Goal: Information Seeking & Learning: Learn about a topic

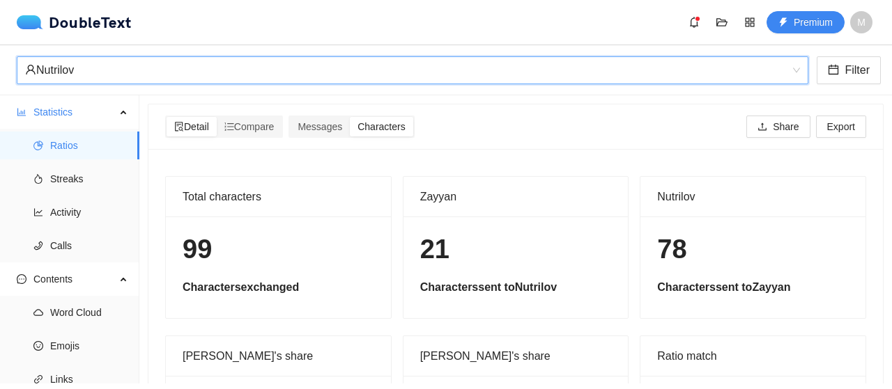
scroll to position [125, 0]
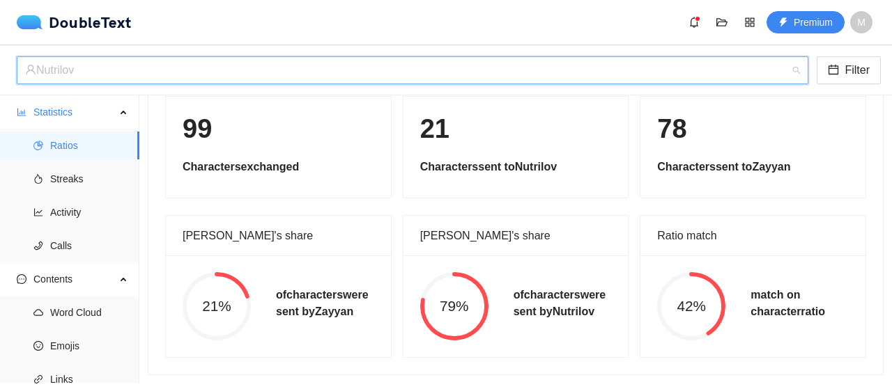
click at [353, 63] on div "Nutrilov" at bounding box center [406, 70] width 762 height 26
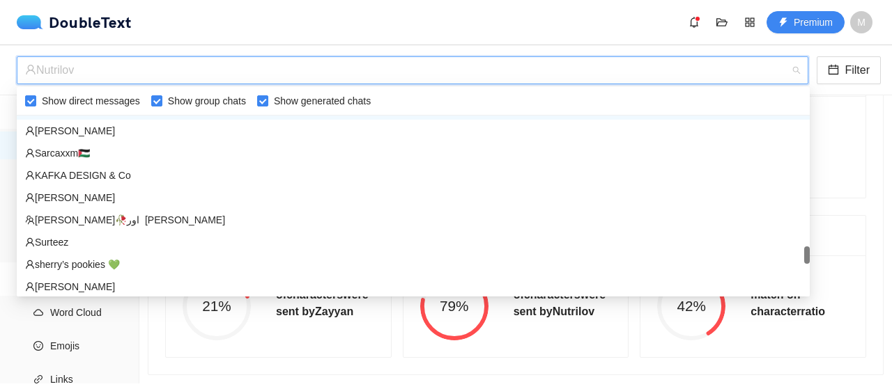
scroll to position [1714, 0]
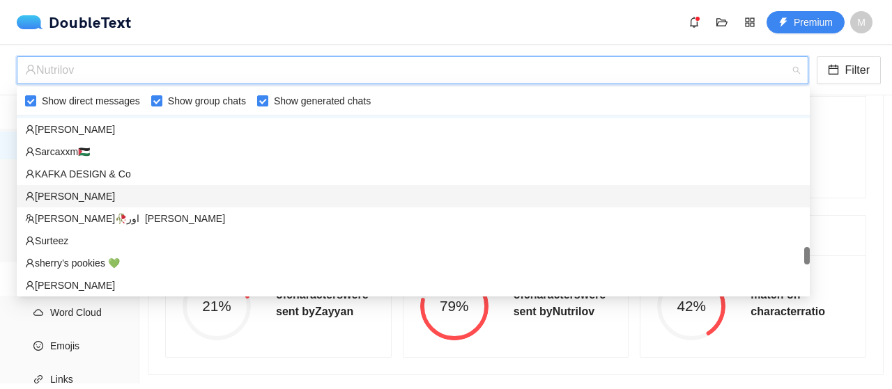
click at [164, 190] on div "‏‎[PERSON_NAME]‎‏" at bounding box center [413, 196] width 776 height 15
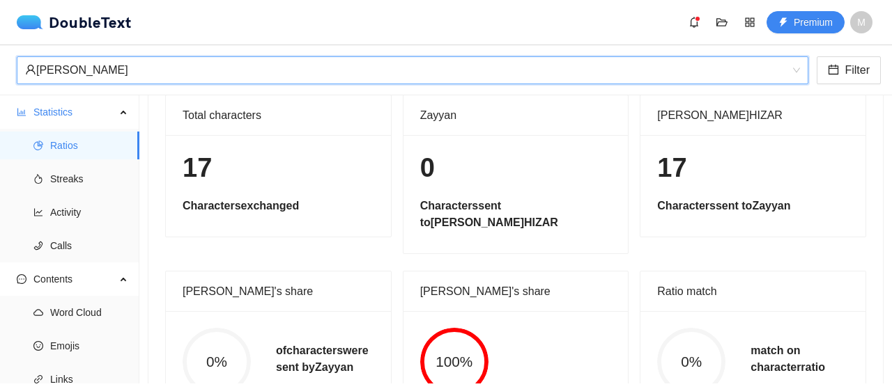
scroll to position [81, 0]
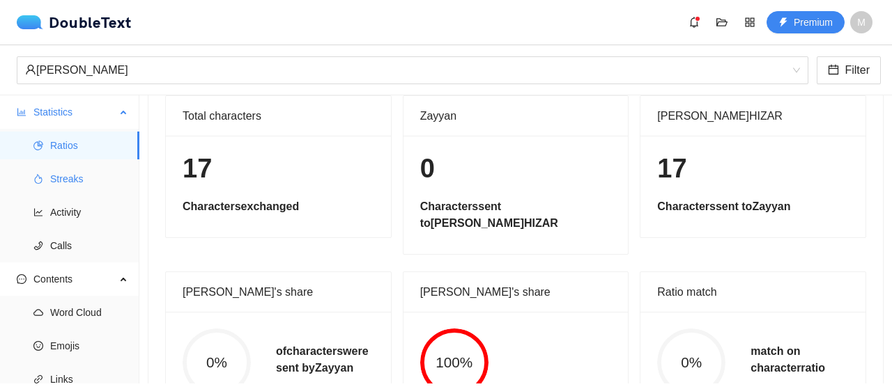
click at [88, 185] on span "Streaks" at bounding box center [89, 179] width 78 height 28
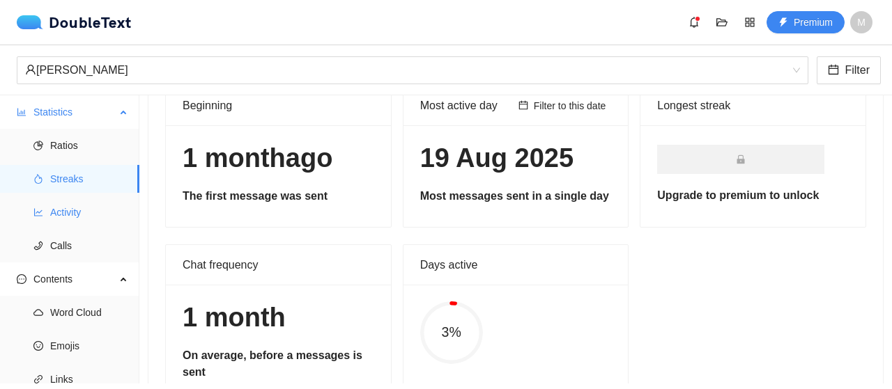
click at [93, 199] on span "Activity" at bounding box center [89, 213] width 78 height 28
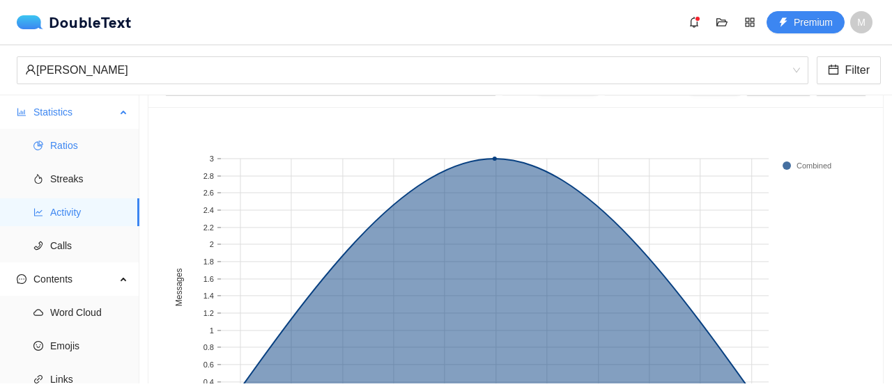
click at [89, 154] on span "Ratios" at bounding box center [89, 146] width 78 height 28
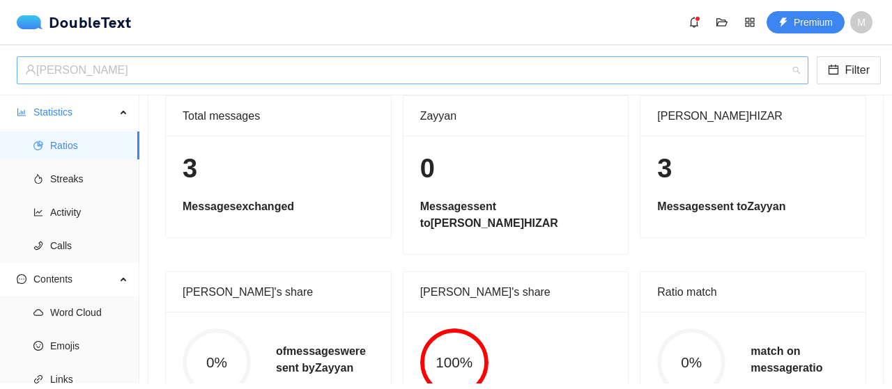
click at [117, 75] on div "‏‎[PERSON_NAME]‎‏" at bounding box center [406, 70] width 762 height 26
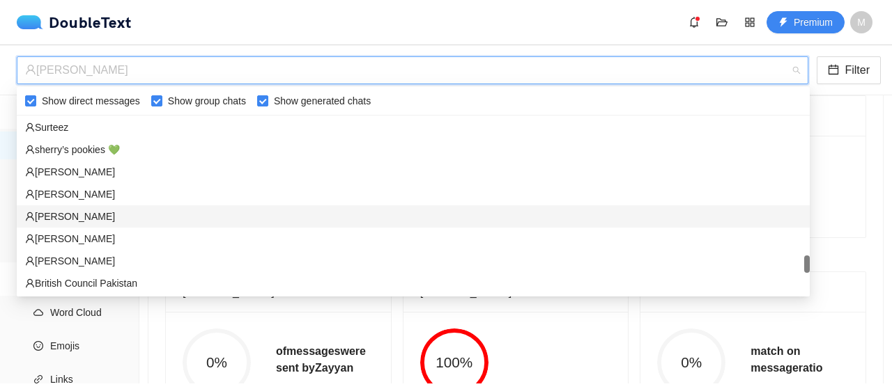
scroll to position [1827, 0]
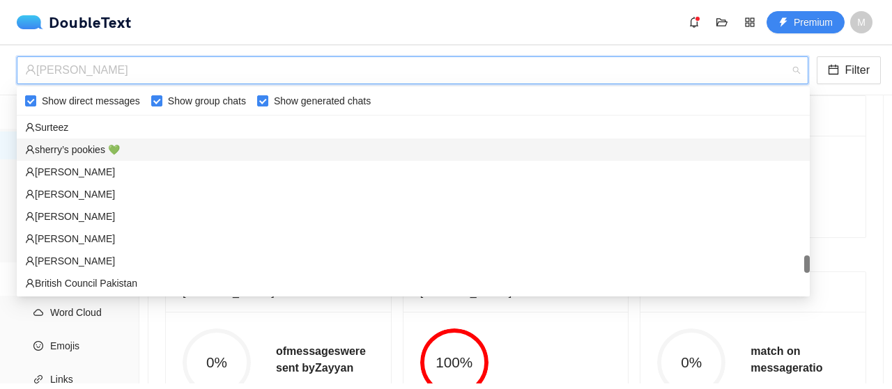
click at [95, 150] on div "sherry’s pookies 💚" at bounding box center [413, 149] width 776 height 15
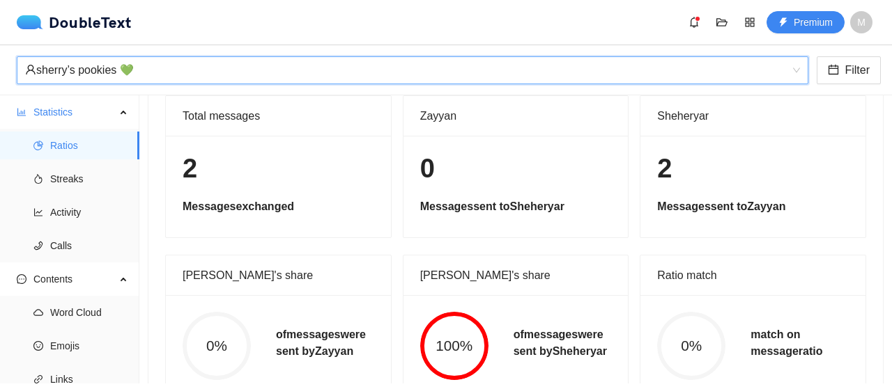
click at [119, 83] on div "sherry’s pookies 💚" at bounding box center [406, 70] width 762 height 26
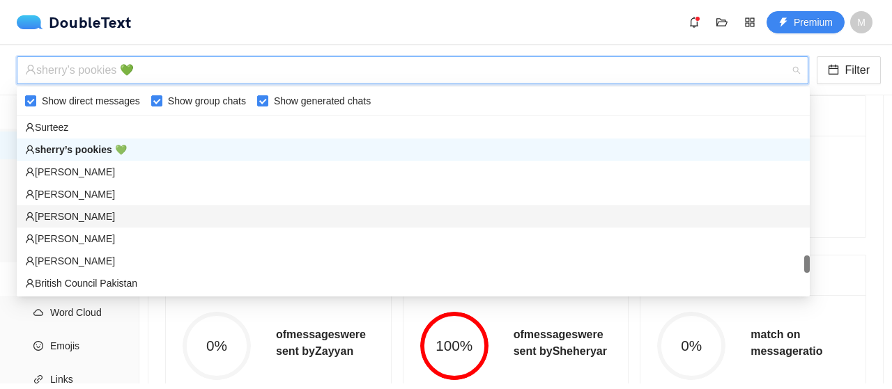
click at [109, 216] on div "‏‎[PERSON_NAME]‎‏" at bounding box center [413, 216] width 776 height 15
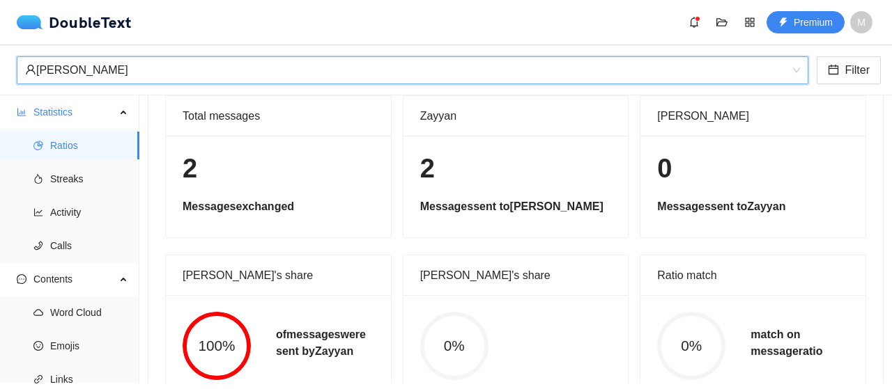
click at [152, 71] on div "‏‎[PERSON_NAME]‎‏" at bounding box center [406, 70] width 762 height 26
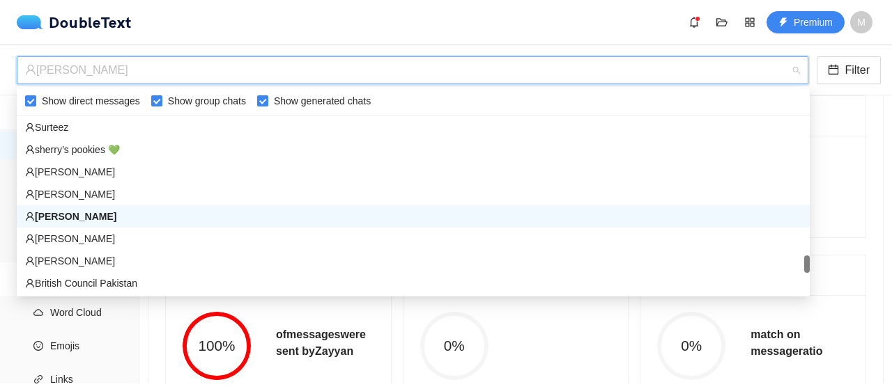
click at [130, 214] on div "‏‎[PERSON_NAME]‎‏" at bounding box center [413, 216] width 776 height 15
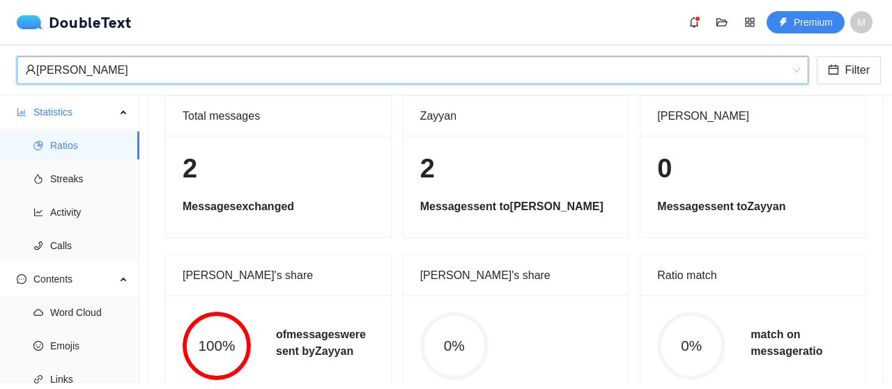
click at [121, 84] on div "‏‎[PERSON_NAME]‎‏ ‏‎[PERSON_NAME]‎‏ Filter" at bounding box center [446, 70] width 892 height 50
click at [118, 79] on div "‏‎[PERSON_NAME]‎‏" at bounding box center [406, 70] width 762 height 26
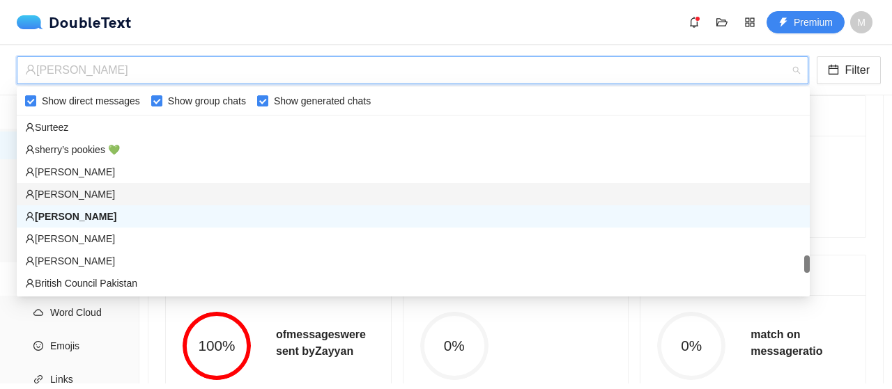
click at [116, 206] on div "‏‎[PERSON_NAME]‎‏" at bounding box center [413, 217] width 793 height 22
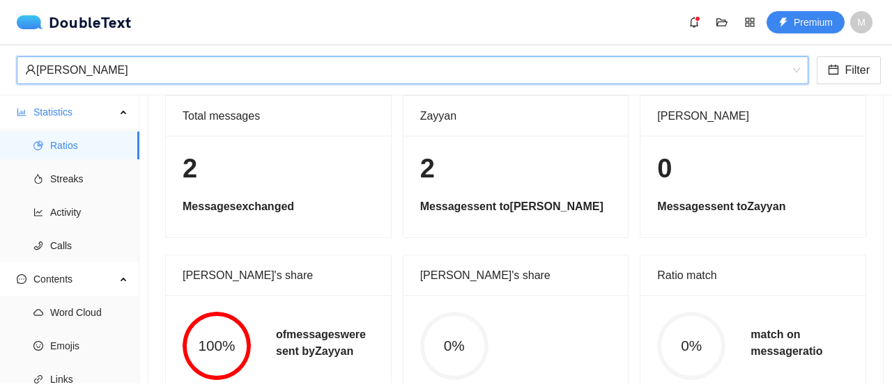
click at [192, 84] on div "‏‎[PERSON_NAME]‎‏ ‏‎[PERSON_NAME]‎‏ Filter" at bounding box center [446, 70] width 892 height 50
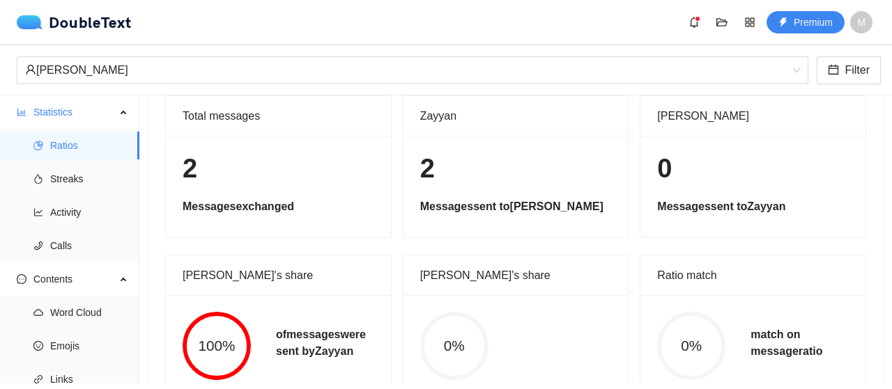
click at [183, 87] on div "‏‎[PERSON_NAME]‎‏ Filter" at bounding box center [446, 70] width 892 height 50
click at [182, 78] on div "‏‎[PERSON_NAME]‎‏" at bounding box center [406, 70] width 762 height 26
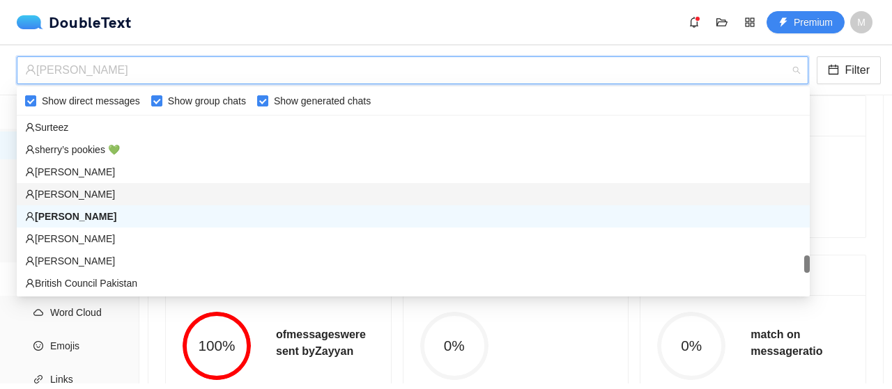
click at [124, 197] on div "‏‎[PERSON_NAME]‎‏" at bounding box center [413, 194] width 776 height 15
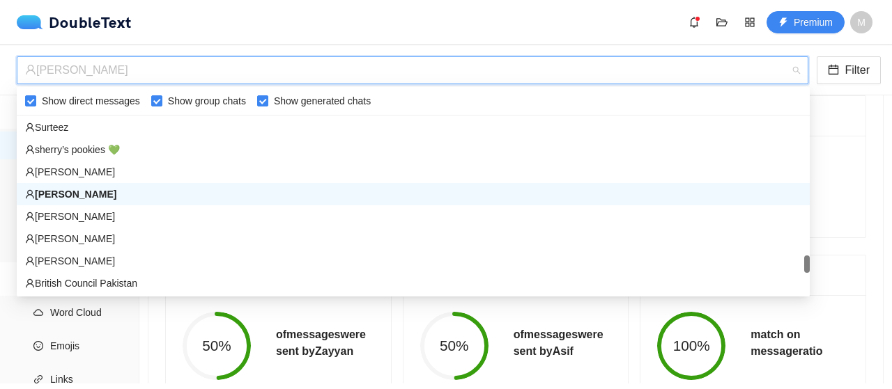
click at [210, 67] on div "‏‎[PERSON_NAME]‎‏" at bounding box center [406, 70] width 762 height 26
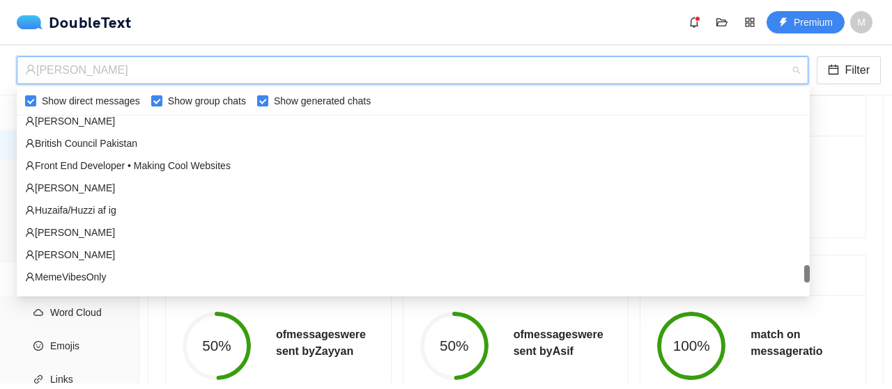
scroll to position [1968, 0]
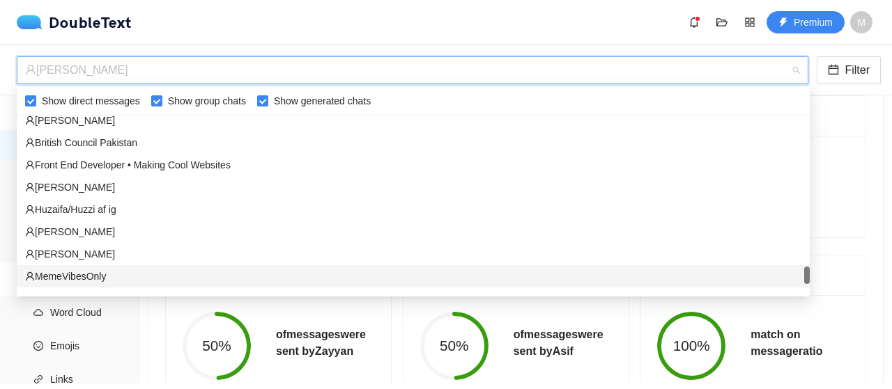
click at [139, 339] on section "Detail Compare Messages Characters Share Export Total messages 2 Messages excha…" at bounding box center [515, 239] width 752 height 288
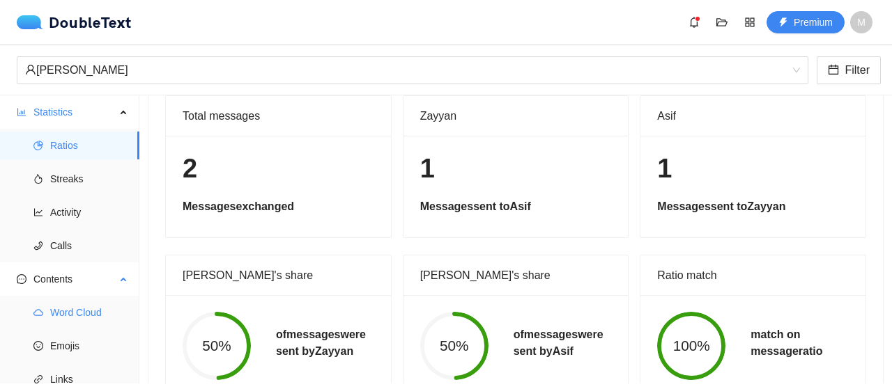
click at [100, 320] on span "Word Cloud" at bounding box center [89, 313] width 78 height 28
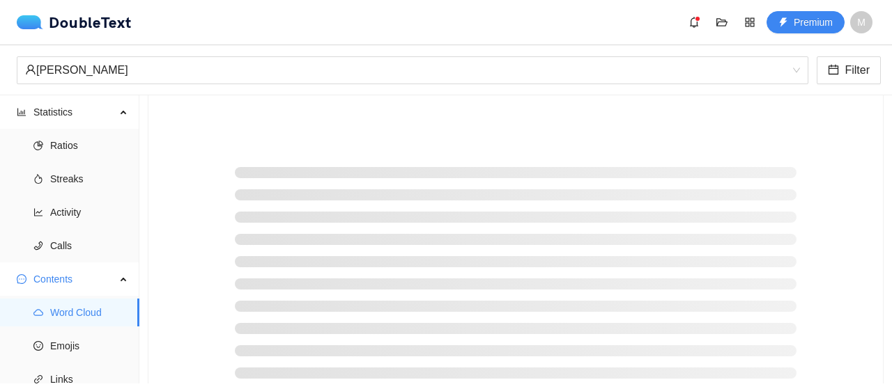
scroll to position [68, 0]
click at [84, 343] on span "Emojis" at bounding box center [89, 346] width 78 height 28
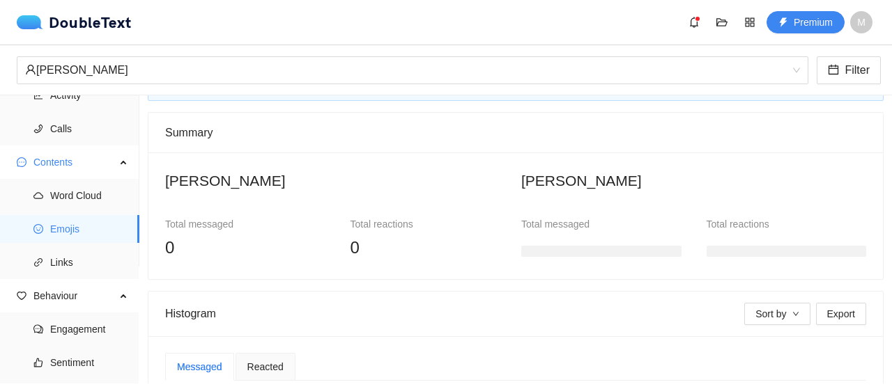
scroll to position [119, 0]
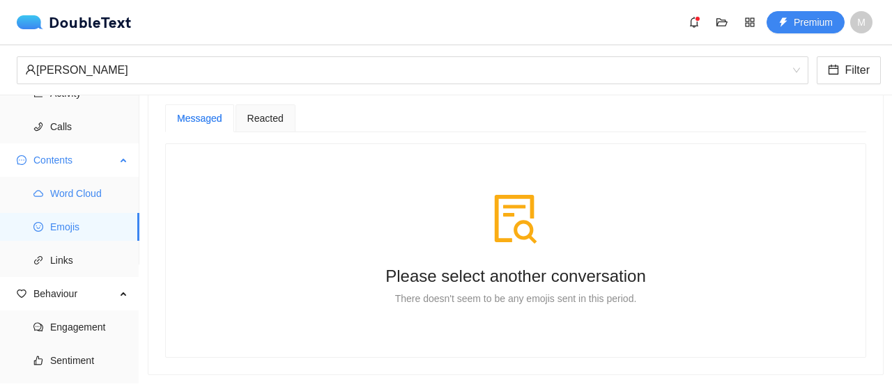
click at [72, 190] on span "Word Cloud" at bounding box center [89, 194] width 78 height 28
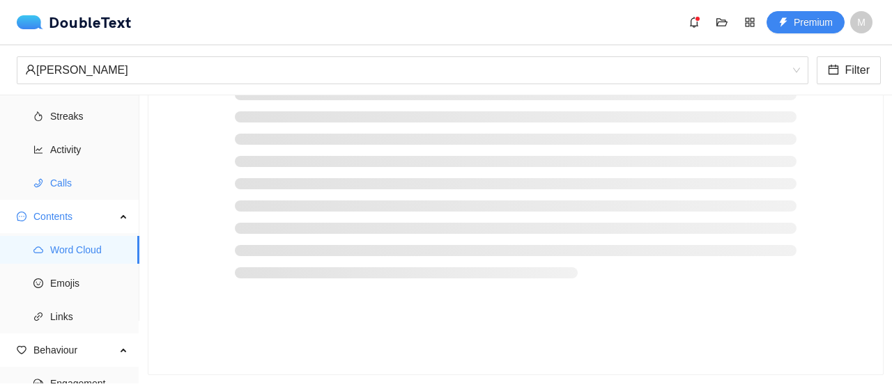
scroll to position [62, 0]
click at [70, 171] on span "Calls" at bounding box center [89, 184] width 78 height 28
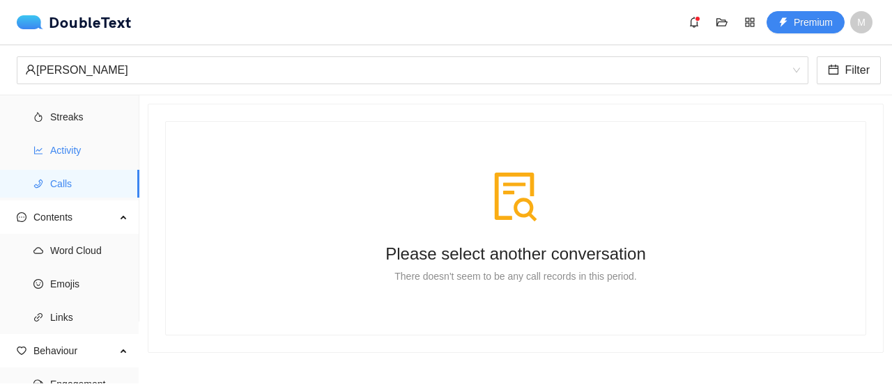
click at [67, 144] on span "Activity" at bounding box center [89, 151] width 78 height 28
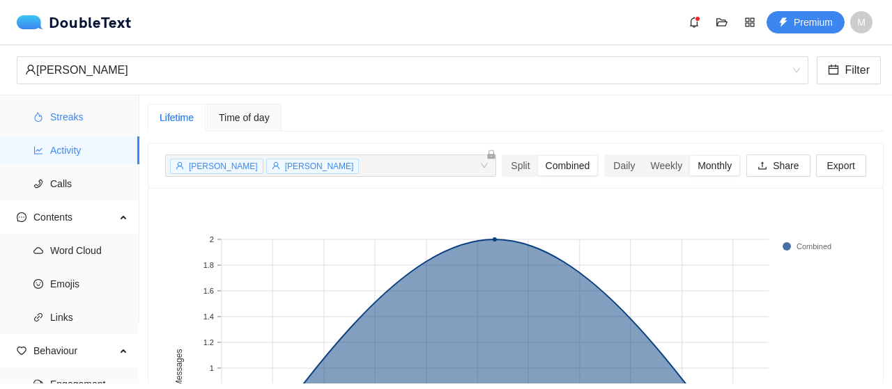
click at [67, 121] on span "Streaks" at bounding box center [89, 117] width 78 height 28
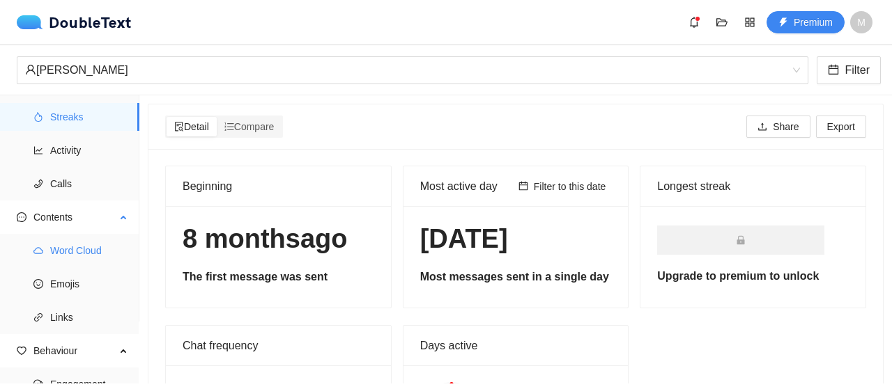
click at [77, 261] on span "Word Cloud" at bounding box center [89, 251] width 78 height 28
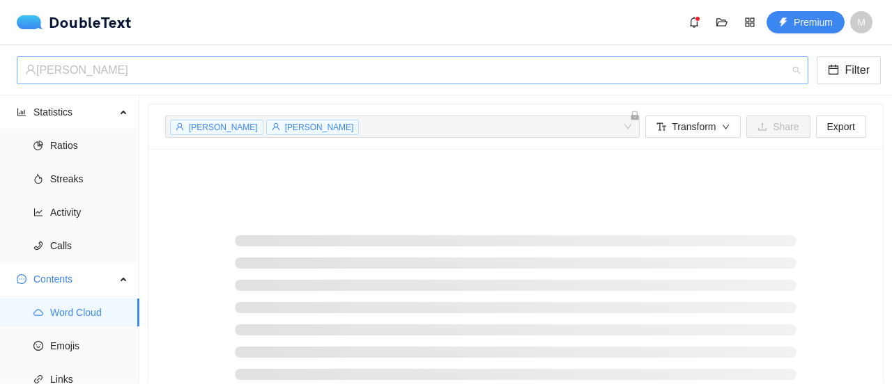
click at [77, 72] on div "‏‎[PERSON_NAME]‎‏" at bounding box center [406, 70] width 762 height 26
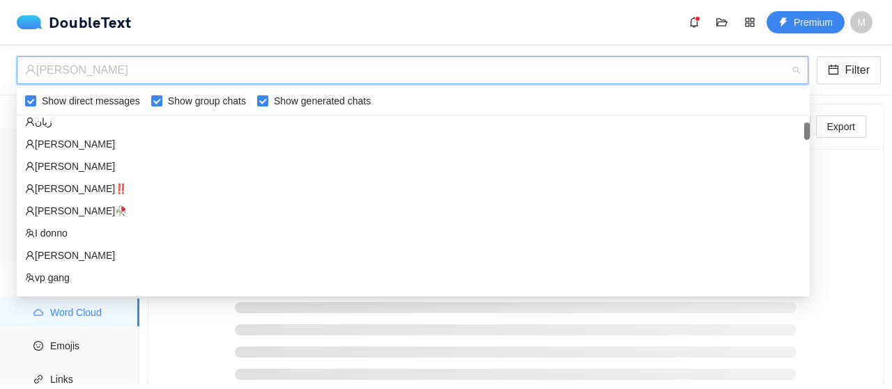
scroll to position [93, 0]
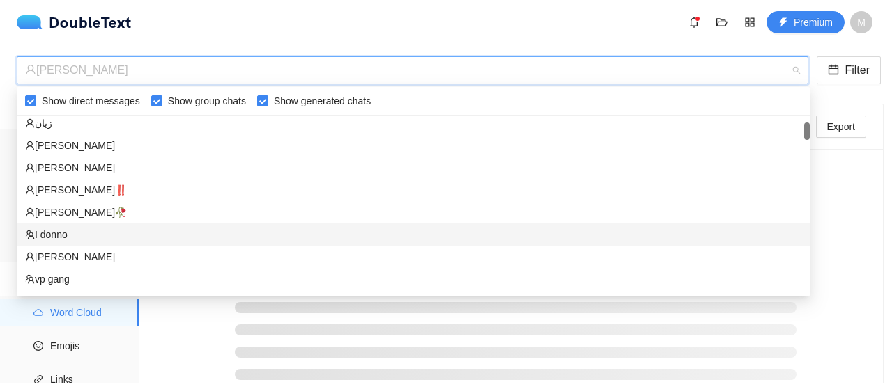
click at [84, 231] on div "I donno" at bounding box center [413, 234] width 776 height 15
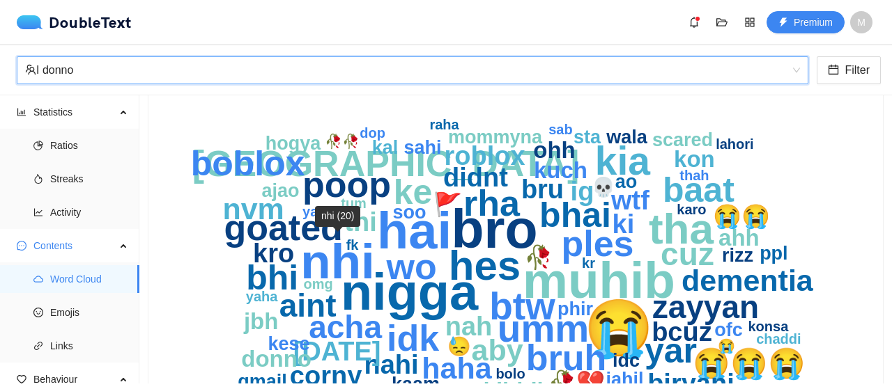
scroll to position [85, 0]
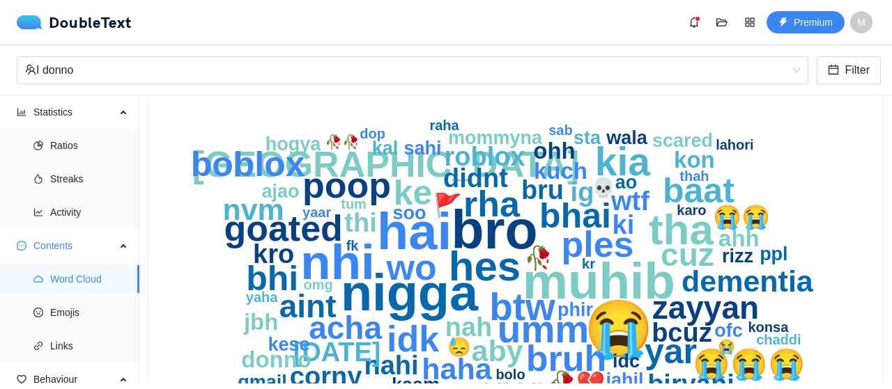
click at [709, 297] on text "dementia" at bounding box center [747, 281] width 132 height 33
click at [707, 300] on text "zayyan" at bounding box center [705, 308] width 107 height 36
click at [692, 309] on text "zayyan" at bounding box center [705, 308] width 107 height 36
click at [693, 311] on text "zayyan" at bounding box center [705, 308] width 107 height 36
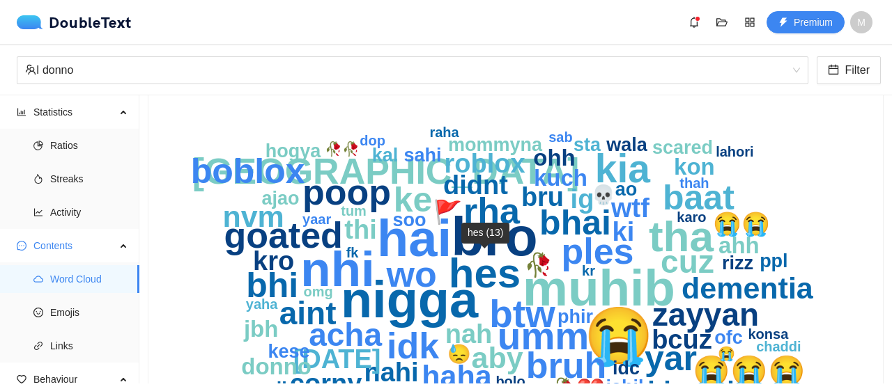
scroll to position [76, 0]
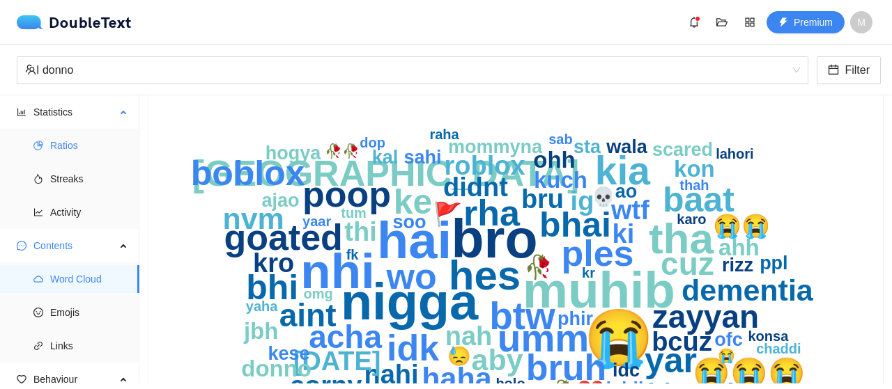
click at [88, 137] on span "Ratios" at bounding box center [89, 146] width 78 height 28
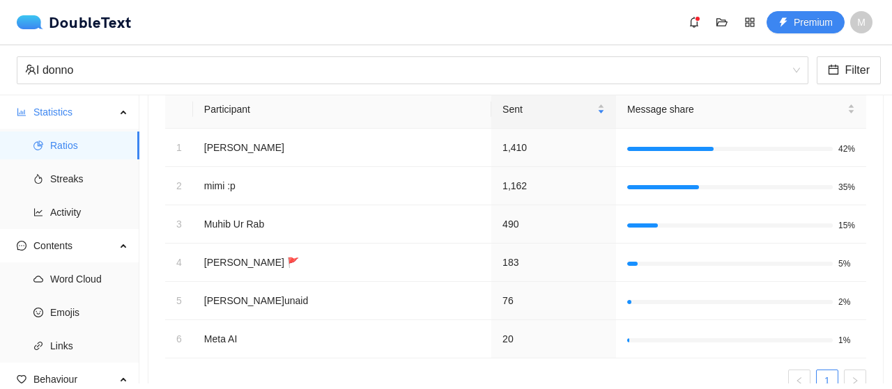
scroll to position [178, 0]
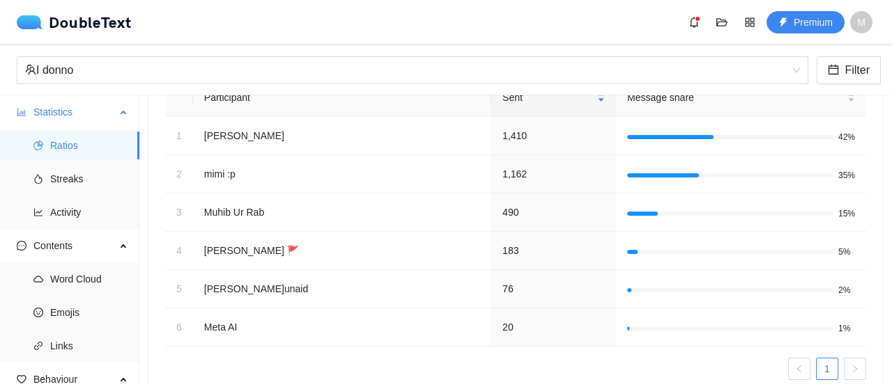
click at [92, 114] on span "Statistics" at bounding box center [74, 112] width 82 height 28
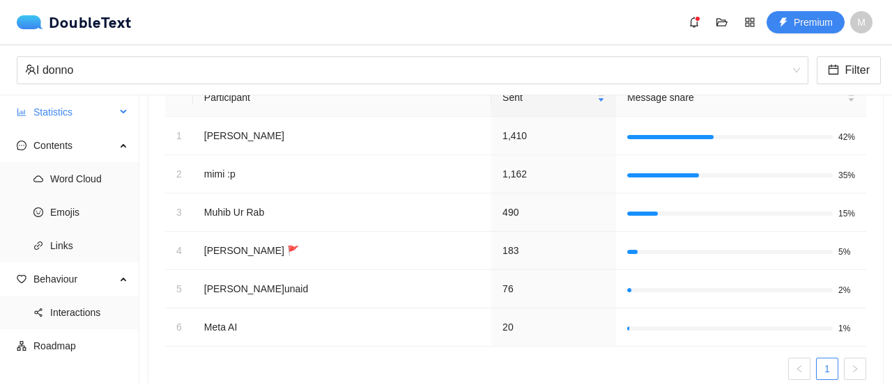
click at [92, 114] on span "Statistics" at bounding box center [74, 112] width 82 height 28
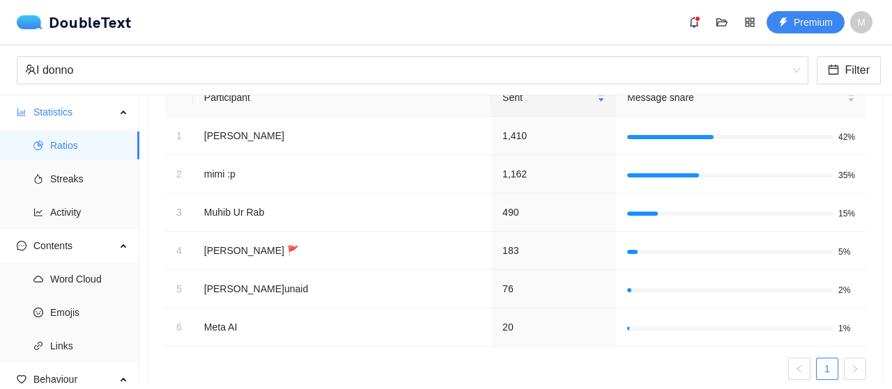
click at [160, 102] on div "Participants 6 Total Messages 3,341 Participant Sent Message share 1 Zayyan Niz…" at bounding box center [515, 189] width 734 height 437
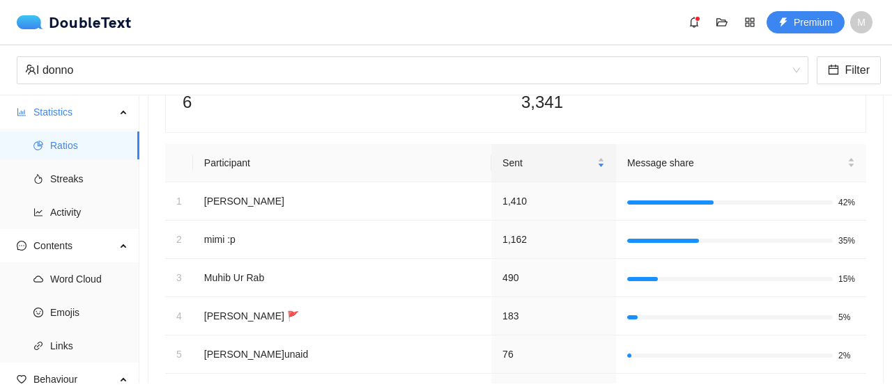
scroll to position [110, 0]
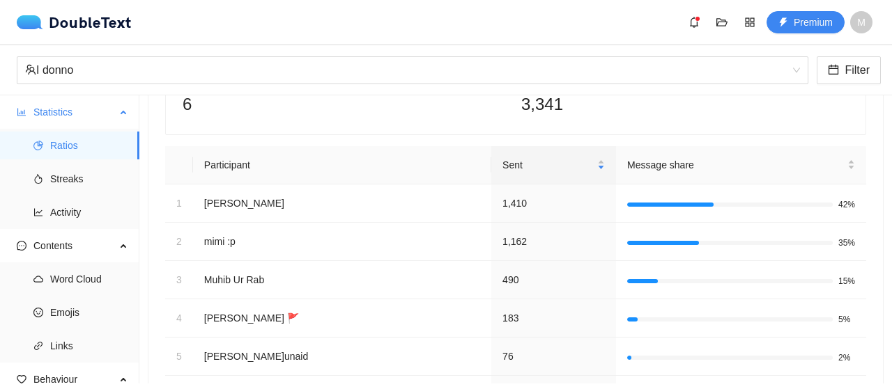
click at [93, 122] on span "Statistics" at bounding box center [74, 112] width 82 height 28
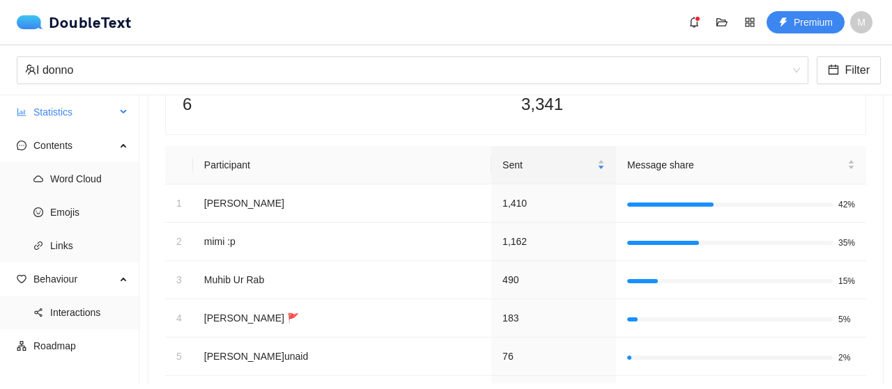
click at [93, 122] on span "Statistics" at bounding box center [74, 112] width 82 height 28
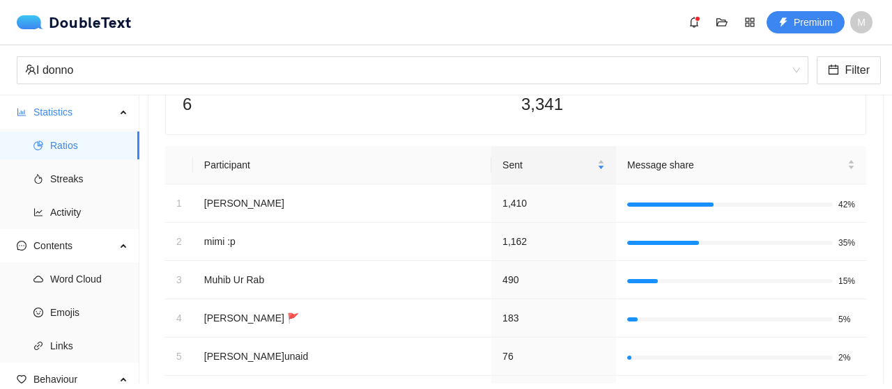
click at [177, 131] on div "Participants 6 Total Messages 3,341" at bounding box center [515, 95] width 699 height 78
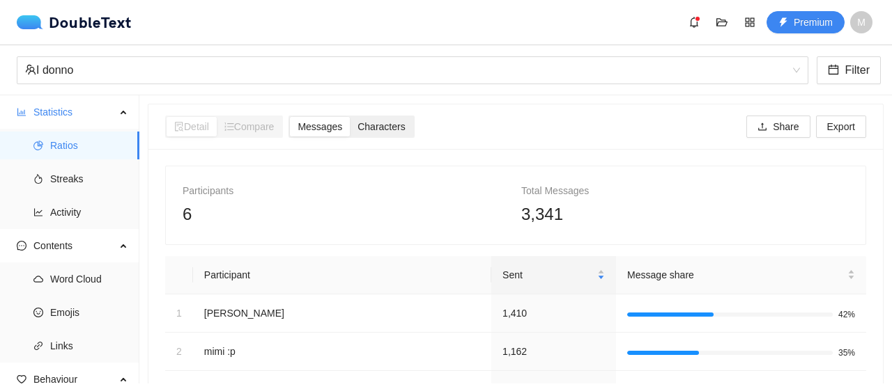
click at [375, 133] on div "Characters" at bounding box center [381, 127] width 63 height 20
click at [350, 117] on input "Characters" at bounding box center [350, 117] width 0 height 0
click at [89, 176] on span "Streaks" at bounding box center [89, 179] width 78 height 28
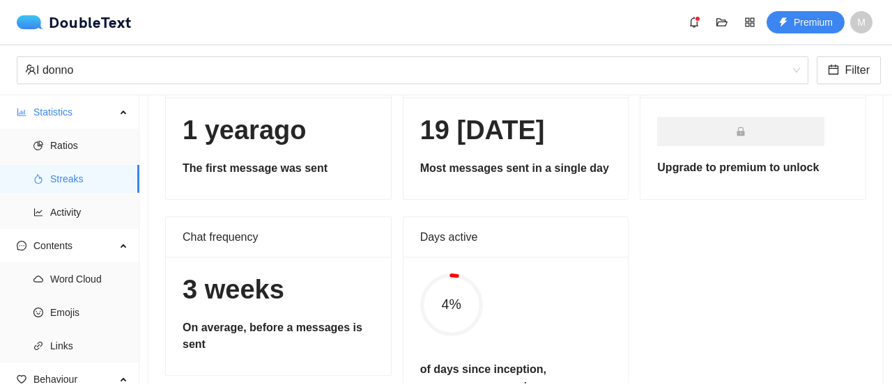
scroll to position [112, 0]
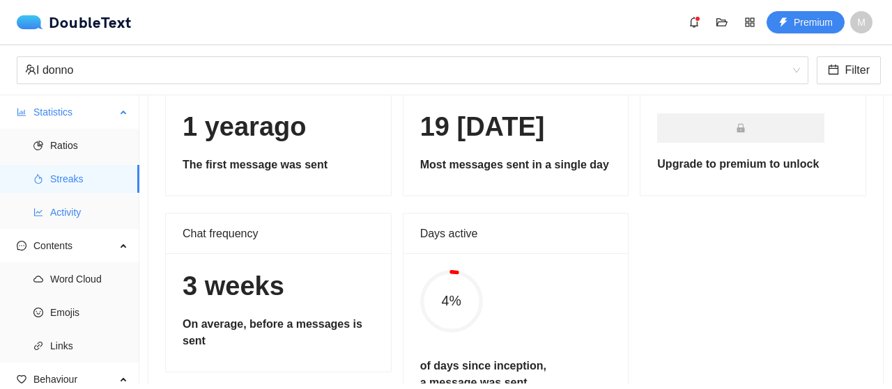
click at [102, 220] on span "Activity" at bounding box center [89, 213] width 78 height 28
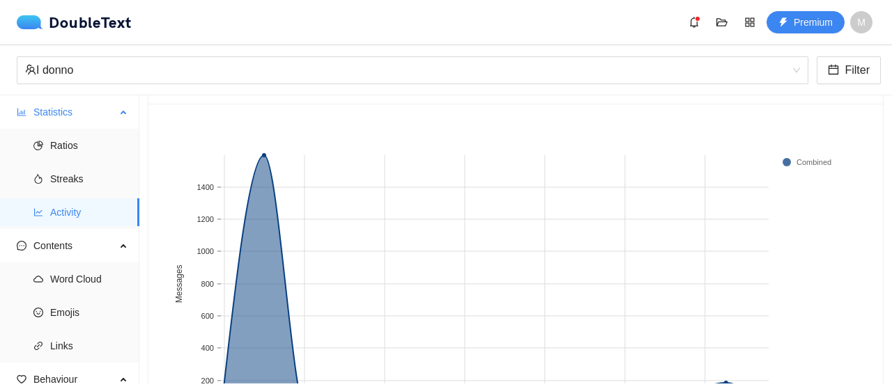
scroll to position [76, 0]
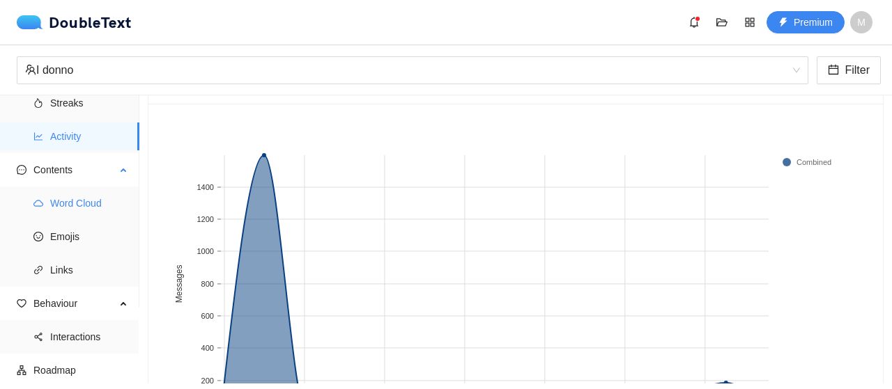
click at [86, 201] on span "Word Cloud" at bounding box center [89, 204] width 78 height 28
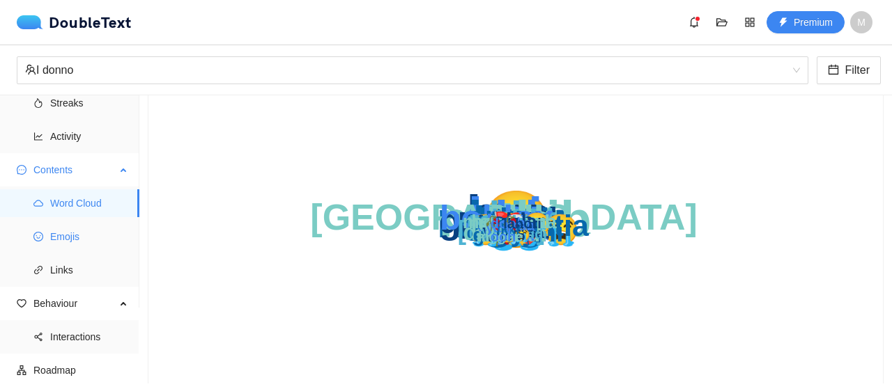
click at [86, 247] on span "Emojis" at bounding box center [89, 237] width 78 height 28
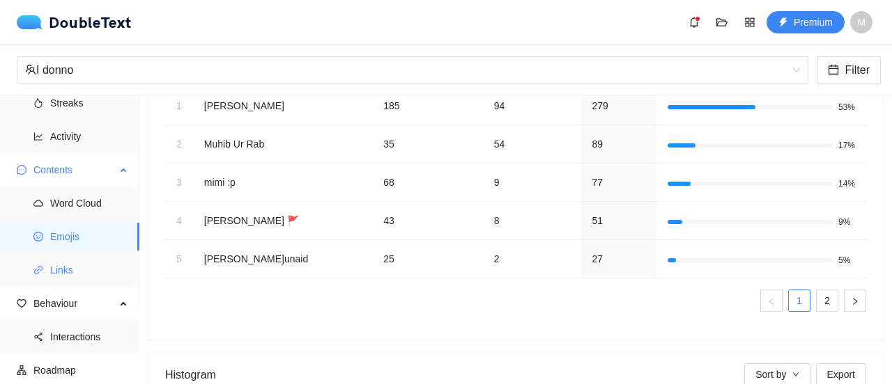
click at [89, 275] on span "Links" at bounding box center [89, 270] width 78 height 28
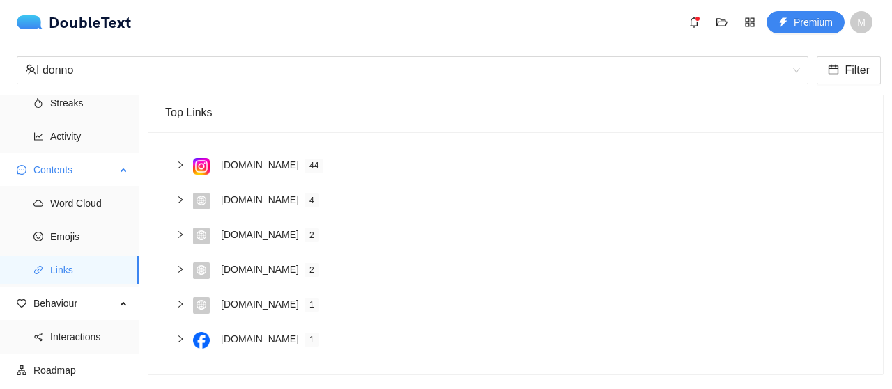
scroll to position [97, 0]
click at [92, 362] on span "Roadmap" at bounding box center [80, 371] width 95 height 28
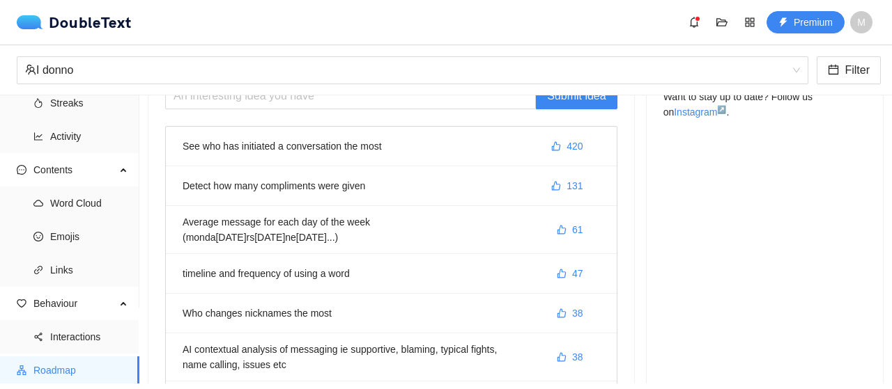
scroll to position [112, 0]
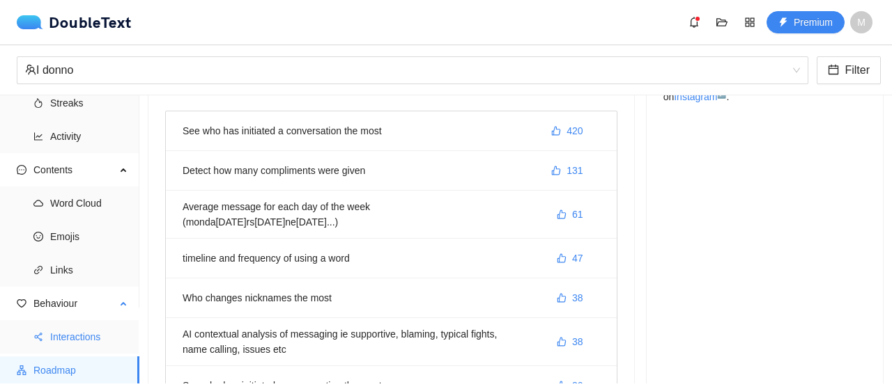
click at [91, 337] on span "Interactions" at bounding box center [89, 337] width 78 height 28
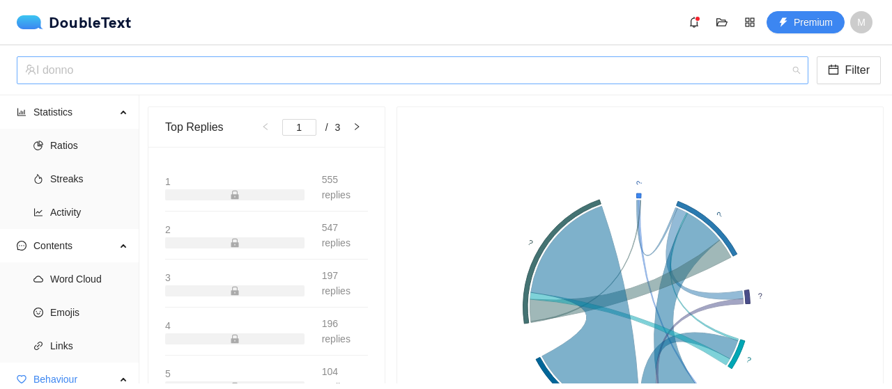
click at [134, 77] on div "I donno" at bounding box center [406, 70] width 762 height 26
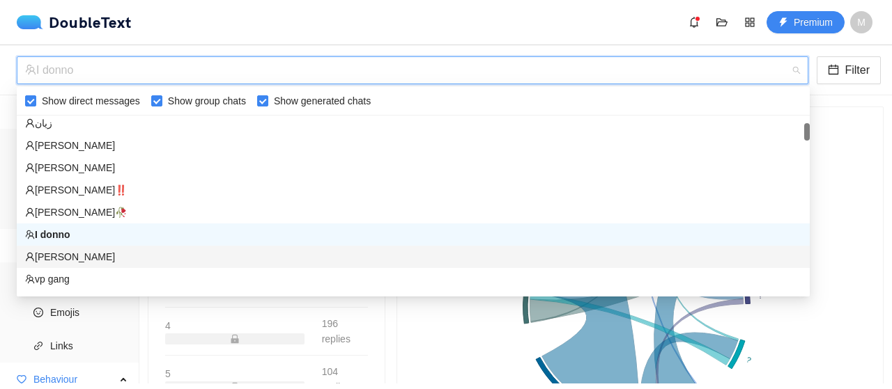
scroll to position [126, 0]
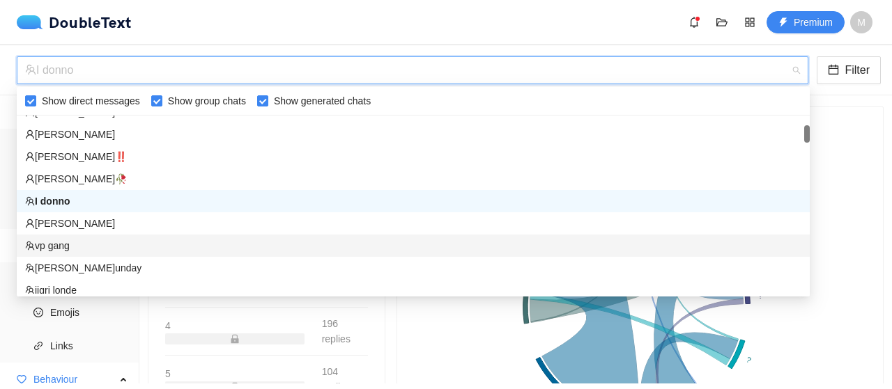
click at [102, 245] on div "vp gang" at bounding box center [413, 245] width 776 height 15
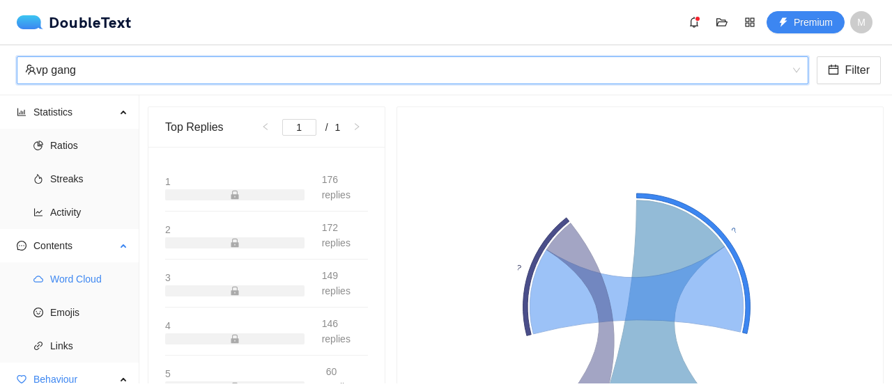
click at [74, 284] on span "Word Cloud" at bounding box center [89, 279] width 78 height 28
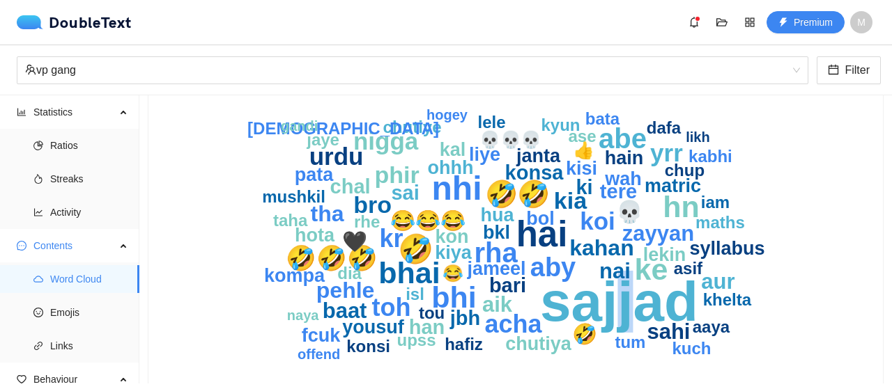
drag, startPoint x: 628, startPoint y: 298, endPoint x: 613, endPoint y: 302, distance: 15.0
click at [613, 302] on text "sajjad" at bounding box center [619, 302] width 158 height 62
drag, startPoint x: 613, startPoint y: 302, endPoint x: 633, endPoint y: 300, distance: 20.3
click at [633, 300] on text "sajjad" at bounding box center [619, 302] width 158 height 62
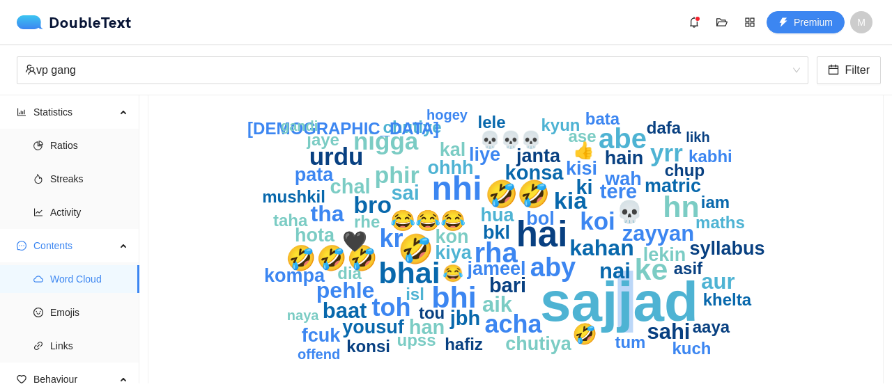
click at [633, 300] on text "sajjad" at bounding box center [619, 302] width 158 height 62
click at [56, 169] on span "Streaks" at bounding box center [89, 179] width 78 height 28
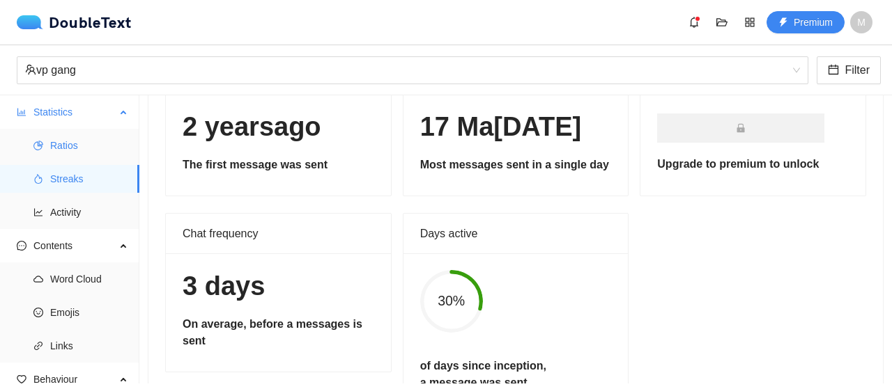
click at [57, 141] on span "Ratios" at bounding box center [89, 146] width 78 height 28
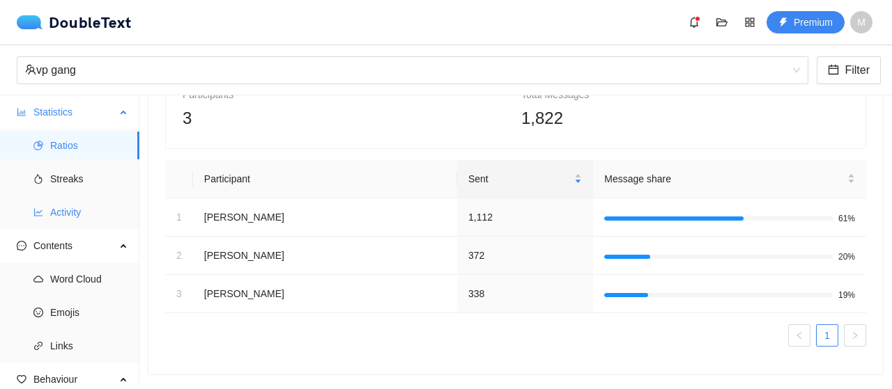
click at [64, 209] on span "Activity" at bounding box center [89, 213] width 78 height 28
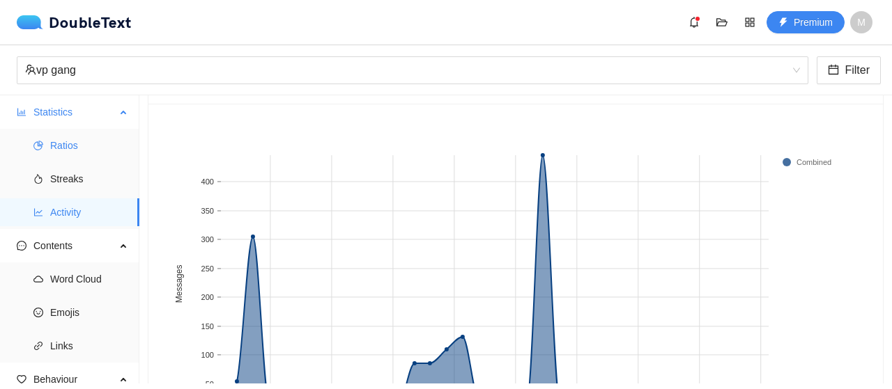
click at [59, 137] on span "Ratios" at bounding box center [89, 146] width 78 height 28
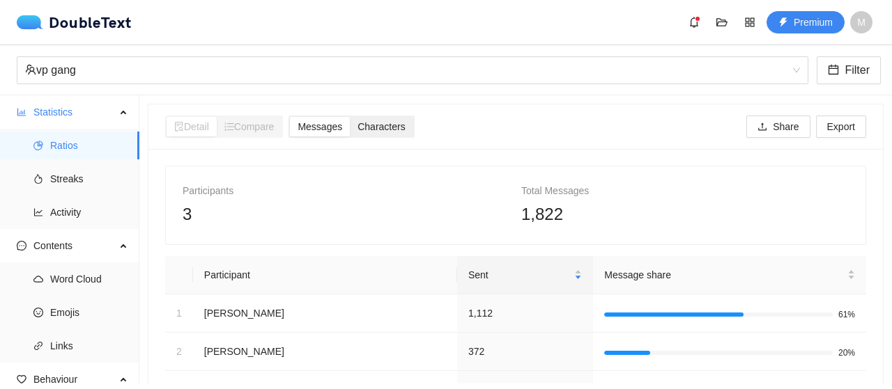
click at [396, 121] on span "Characters" at bounding box center [380, 126] width 47 height 11
click at [350, 117] on input "Characters" at bounding box center [350, 117] width 0 height 0
click at [92, 123] on span "Statistics" at bounding box center [74, 112] width 82 height 28
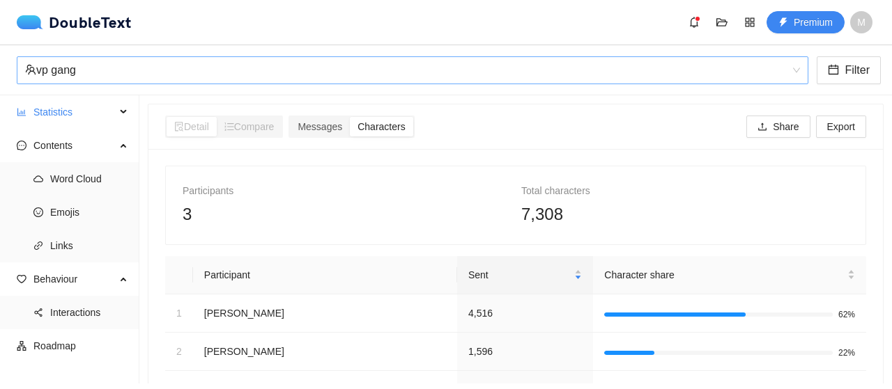
click at [96, 59] on div "vp gang" at bounding box center [406, 70] width 762 height 26
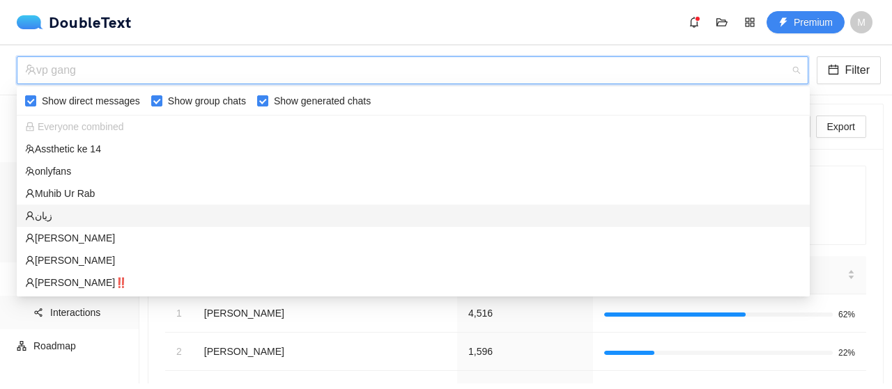
click at [86, 215] on div "‏زیان‏" at bounding box center [413, 215] width 776 height 15
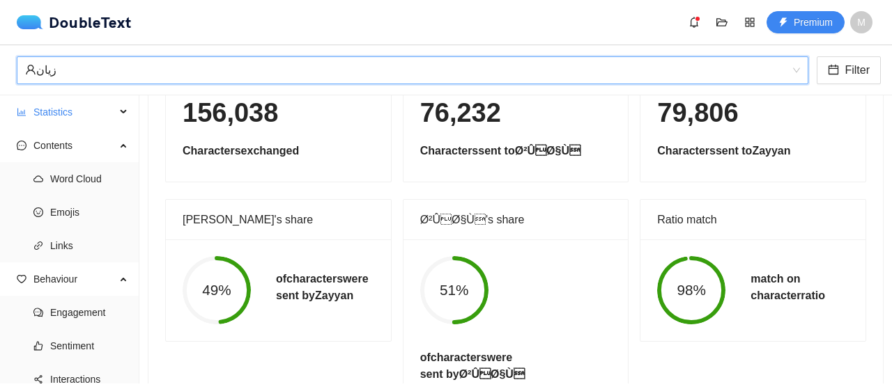
scroll to position [68, 0]
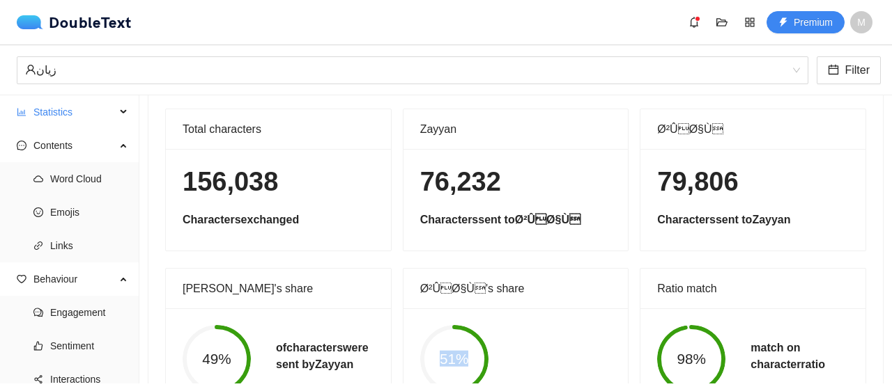
drag, startPoint x: 437, startPoint y: 350, endPoint x: 476, endPoint y: 362, distance: 40.6
click at [476, 362] on span "51%" at bounding box center [454, 360] width 68 height 15
click at [456, 345] on circle at bounding box center [454, 359] width 64 height 64
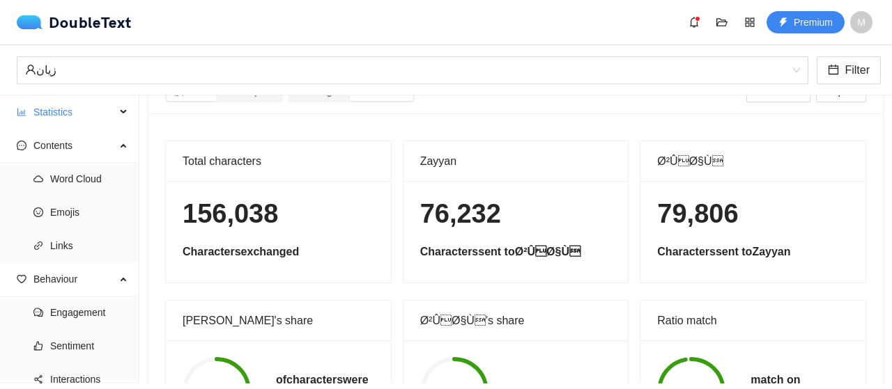
scroll to position [0, 0]
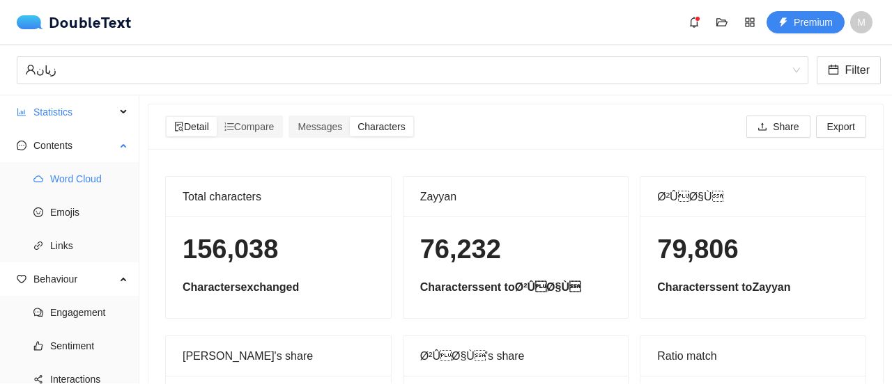
click at [65, 175] on span "Word Cloud" at bounding box center [89, 179] width 78 height 28
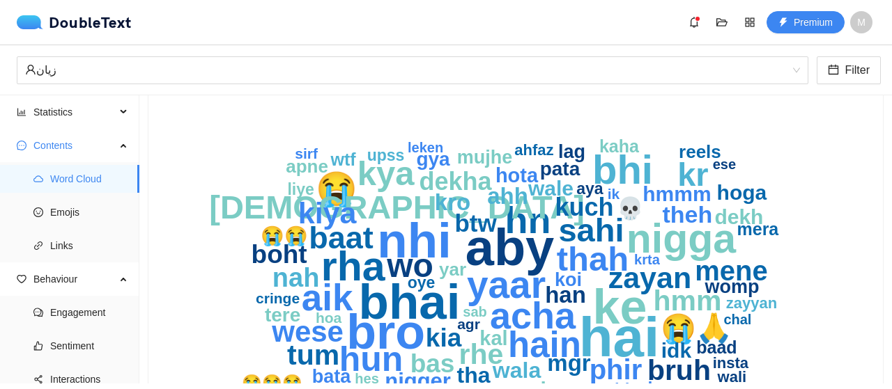
scroll to position [76, 0]
click at [652, 83] on span "‏زیان‏" at bounding box center [412, 70] width 775 height 26
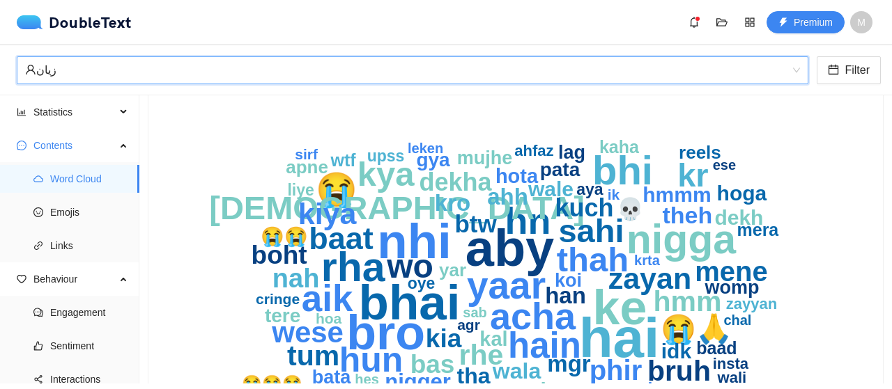
click at [652, 83] on span "‏زیان‏" at bounding box center [412, 70] width 775 height 26
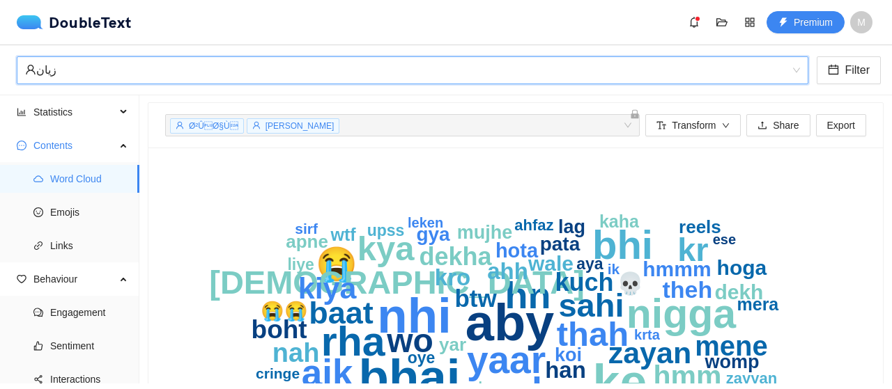
scroll to position [0, 0]
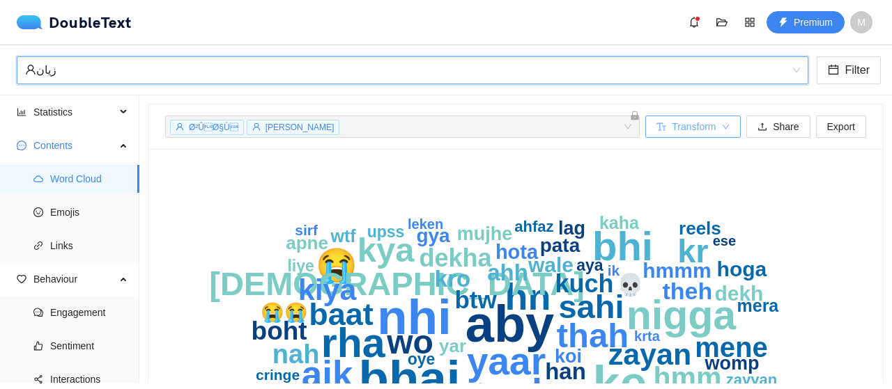
click at [683, 130] on span "Transform" at bounding box center [694, 126] width 44 height 15
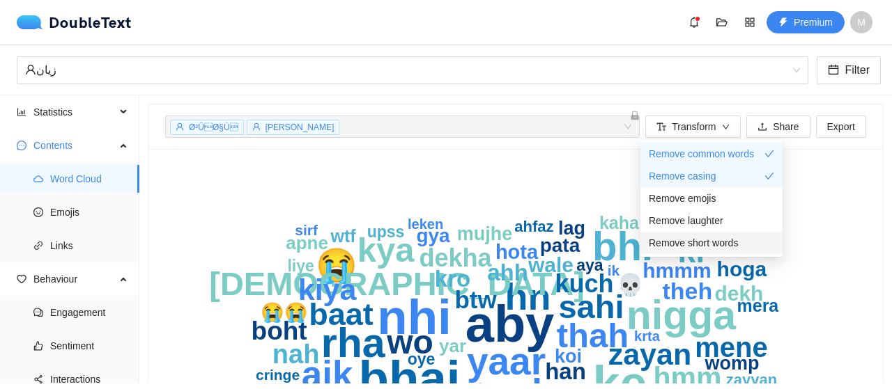
click at [691, 245] on span "Remove short words" at bounding box center [693, 242] width 89 height 15
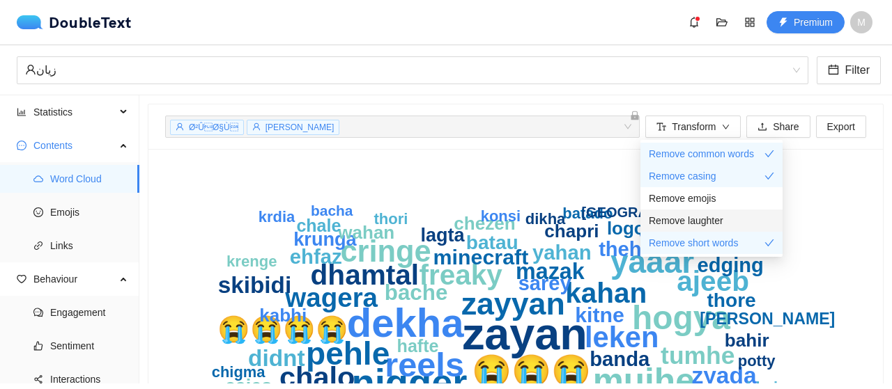
click at [690, 224] on span "Remove laughter" at bounding box center [686, 220] width 75 height 15
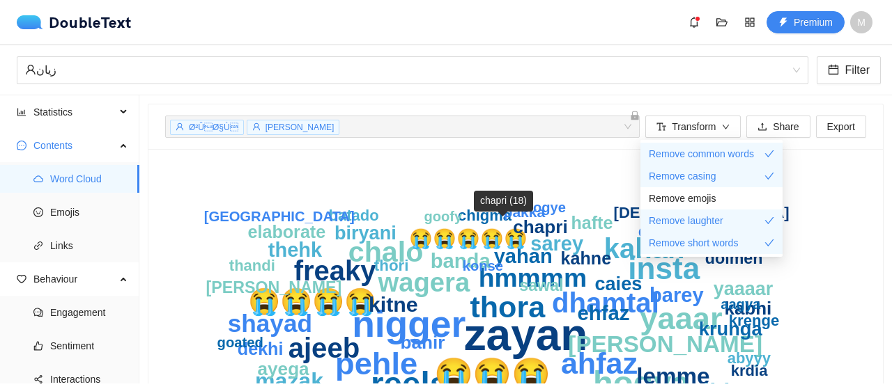
click at [509, 185] on icon "nigga zayan nigger reels hogya pehle yaaar 😭😭😭 insta zayya[PERSON_NAME]ra batao…" at bounding box center [510, 347] width 690 height 362
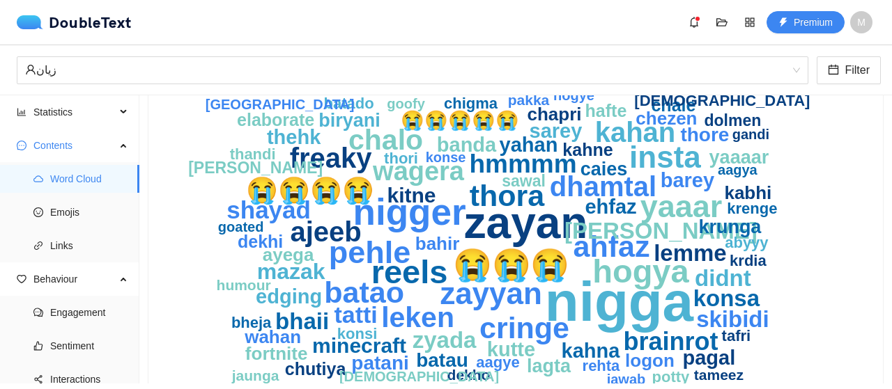
scroll to position [76, 0]
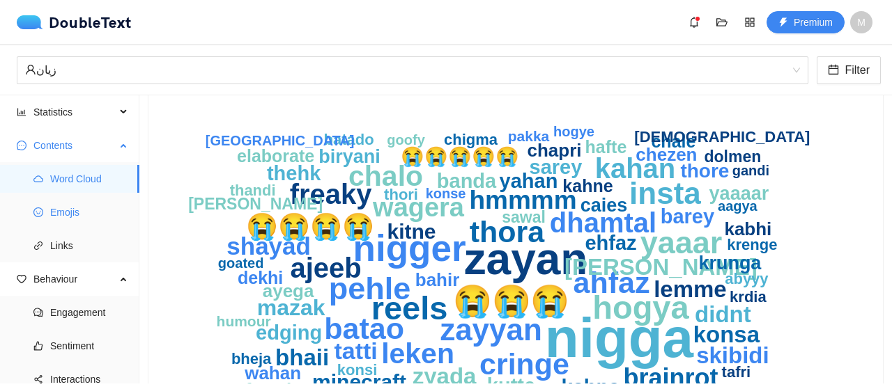
click at [100, 204] on span "Emojis" at bounding box center [89, 213] width 78 height 28
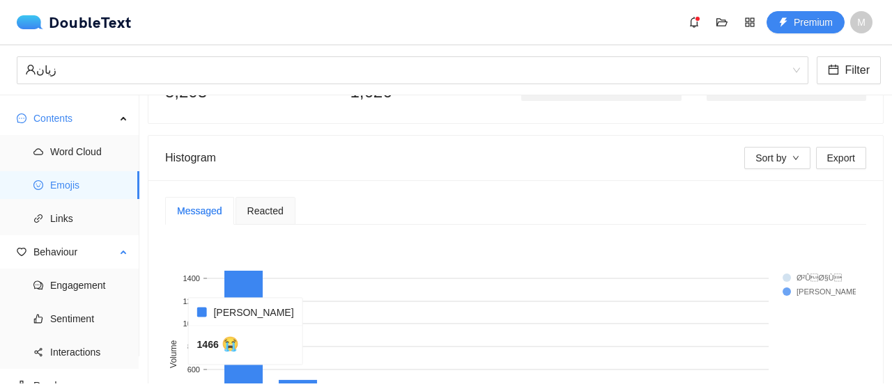
scroll to position [223, 0]
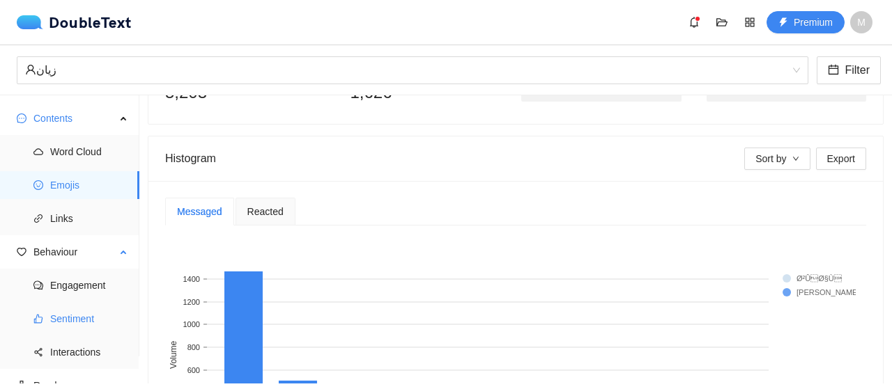
click at [84, 325] on span "Sentiment" at bounding box center [89, 319] width 78 height 28
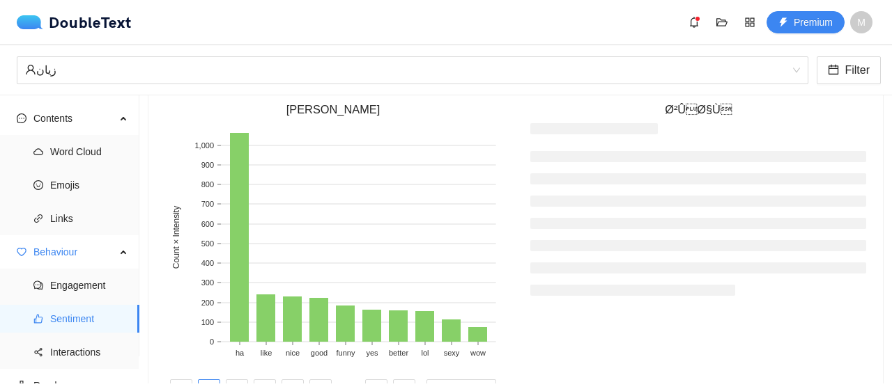
scroll to position [402, 0]
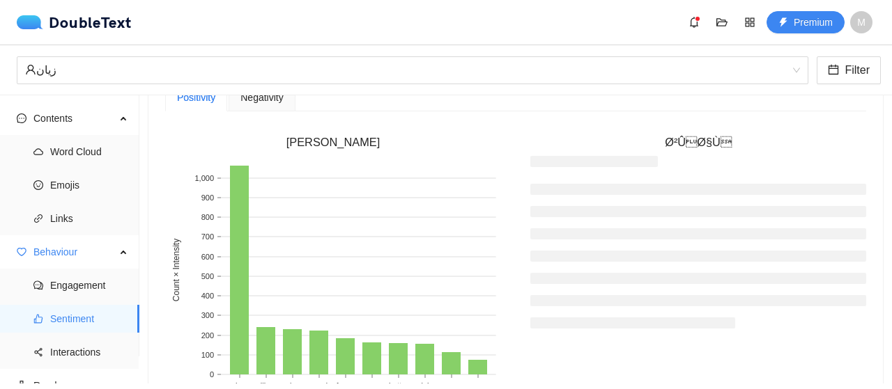
click at [264, 95] on span "Negativity" at bounding box center [261, 98] width 42 height 10
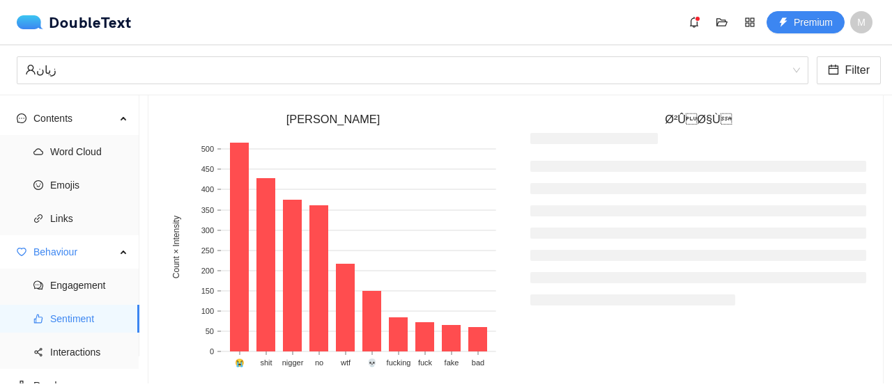
scroll to position [424, 0]
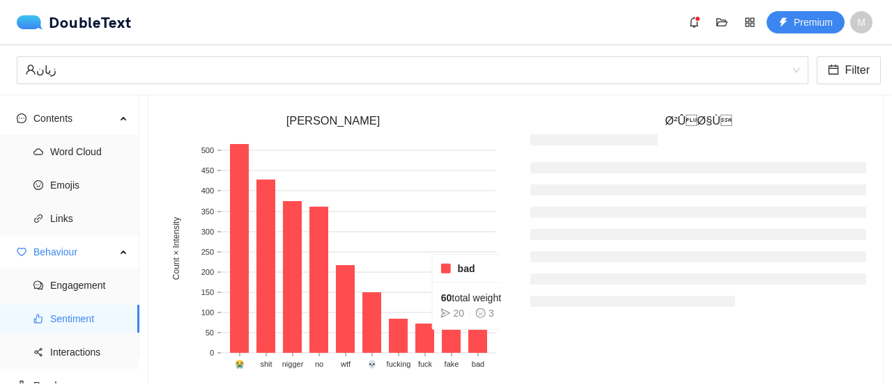
click at [479, 338] on rect at bounding box center [477, 341] width 19 height 24
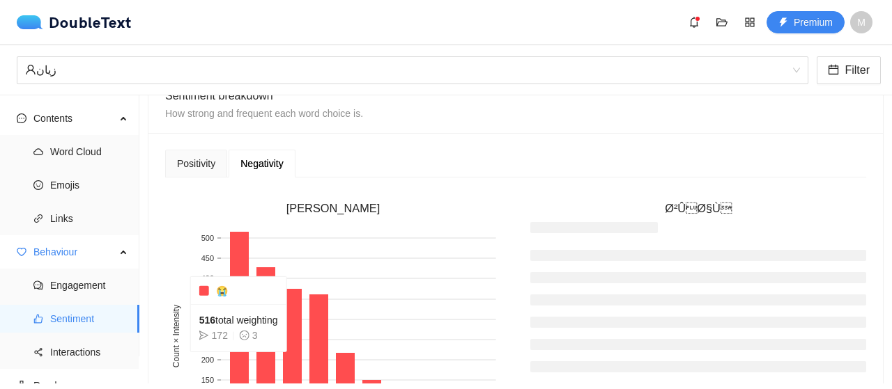
scroll to position [334, 0]
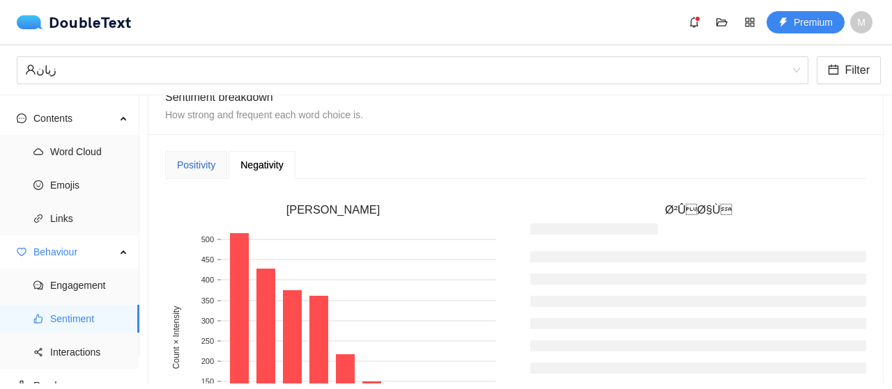
click at [200, 165] on div "Positivity" at bounding box center [196, 164] width 38 height 15
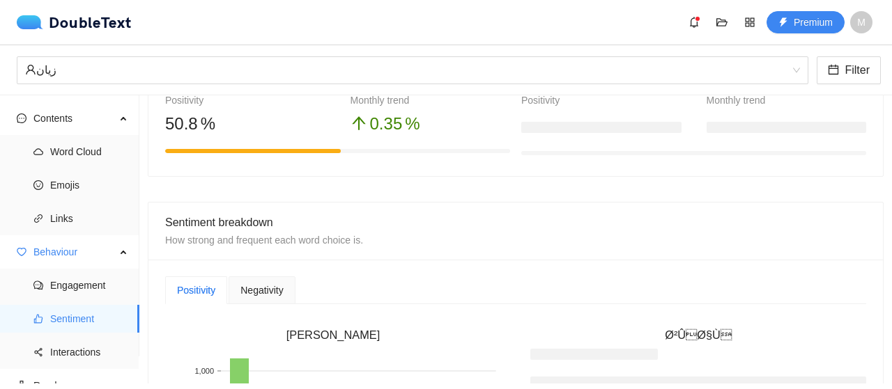
scroll to position [205, 0]
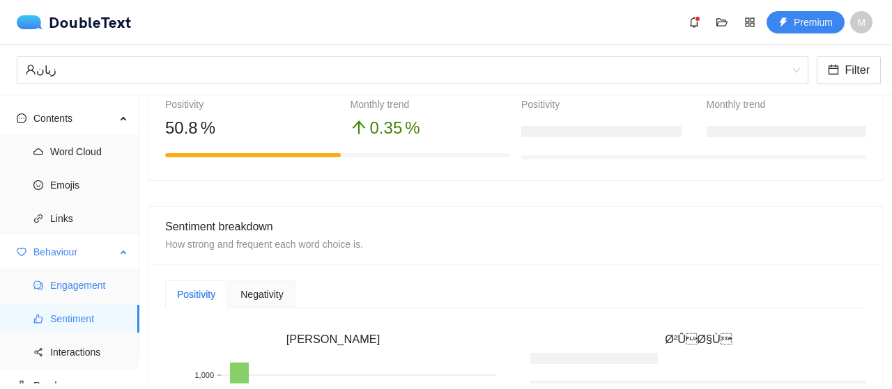
click at [86, 295] on span "Engagement" at bounding box center [89, 286] width 78 height 28
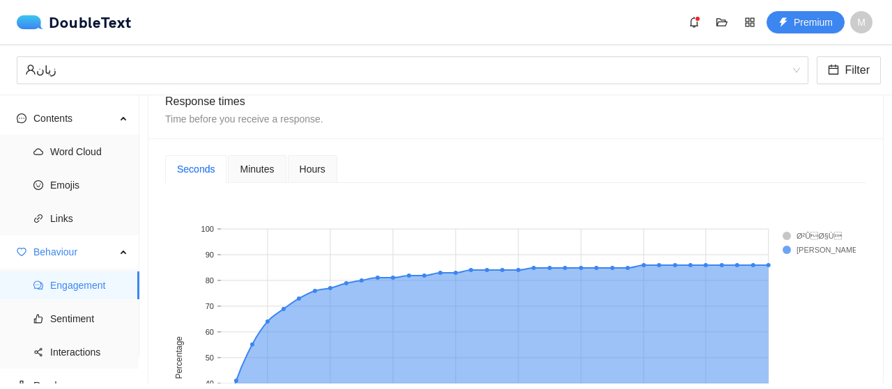
scroll to position [425, 0]
click at [252, 167] on span "Minutes" at bounding box center [257, 169] width 34 height 10
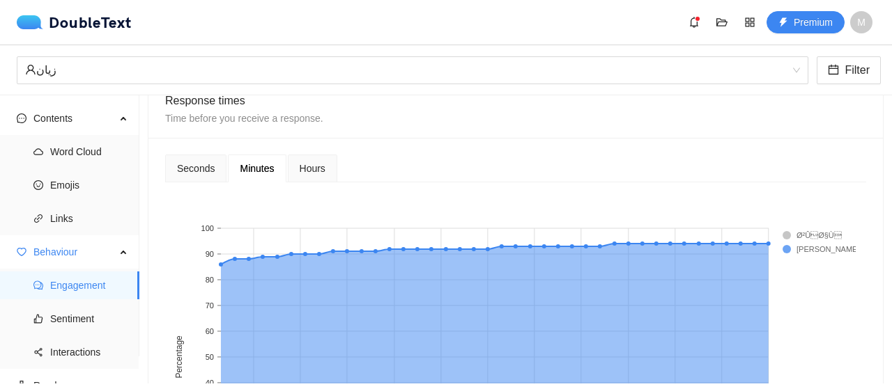
click at [300, 164] on span "Hours" at bounding box center [313, 169] width 26 height 10
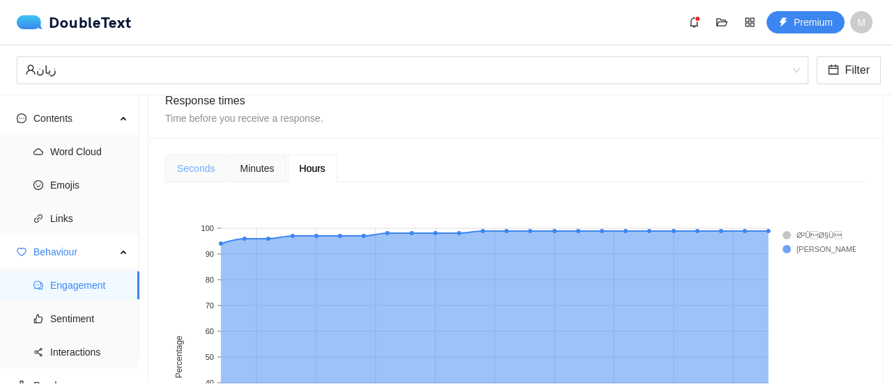
click at [174, 169] on div "Seconds" at bounding box center [195, 169] width 61 height 28
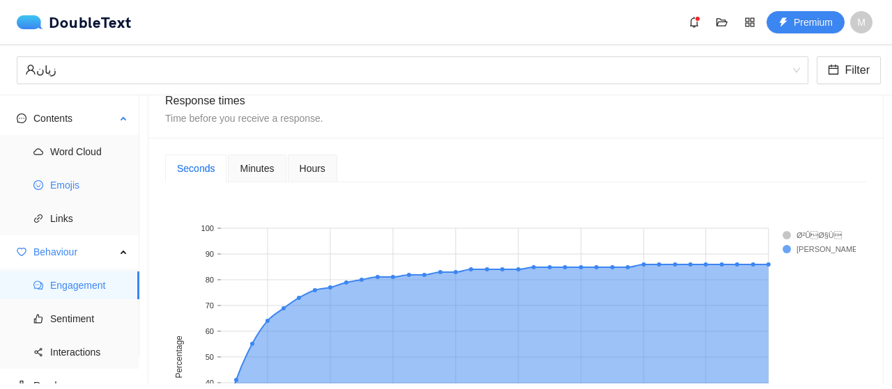
click at [99, 199] on ul "Word Cloud Emojis Links" at bounding box center [69, 185] width 139 height 100
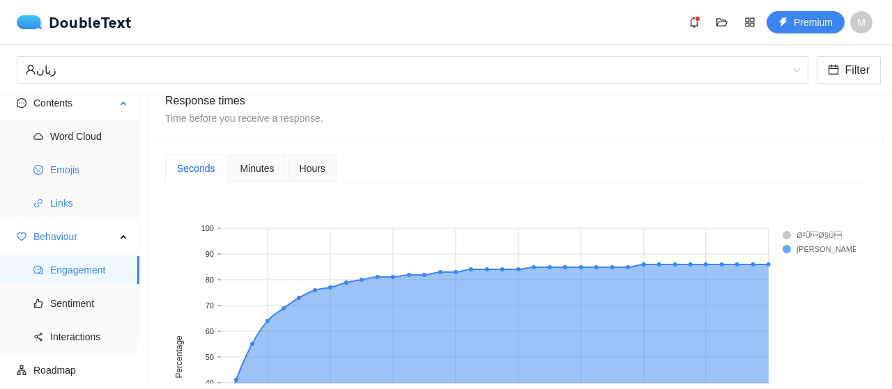
scroll to position [0, 0]
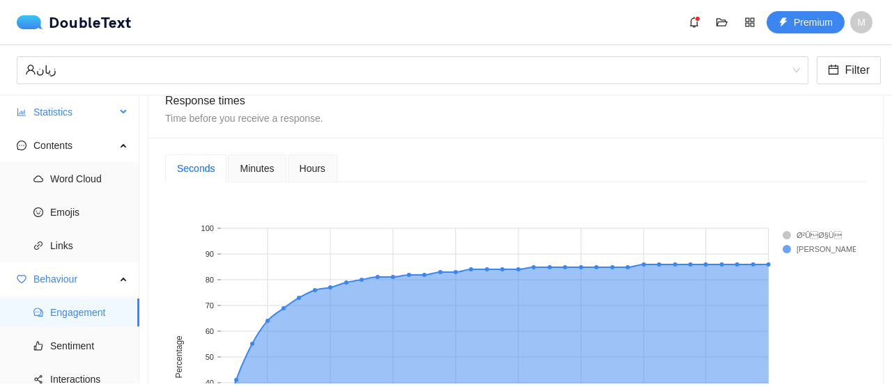
click at [75, 111] on span "Statistics" at bounding box center [74, 112] width 82 height 28
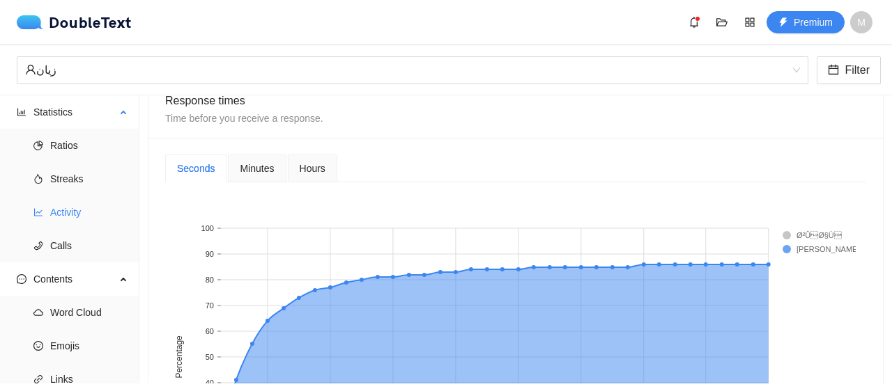
click at [71, 211] on span "Activity" at bounding box center [89, 213] width 78 height 28
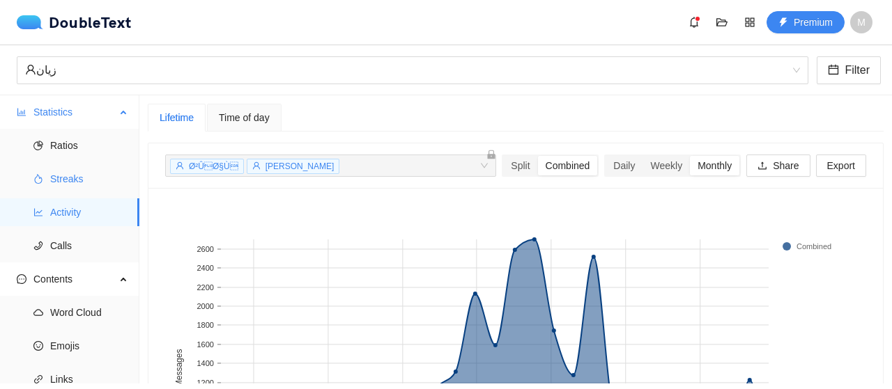
click at [82, 173] on span "Streaks" at bounding box center [89, 179] width 78 height 28
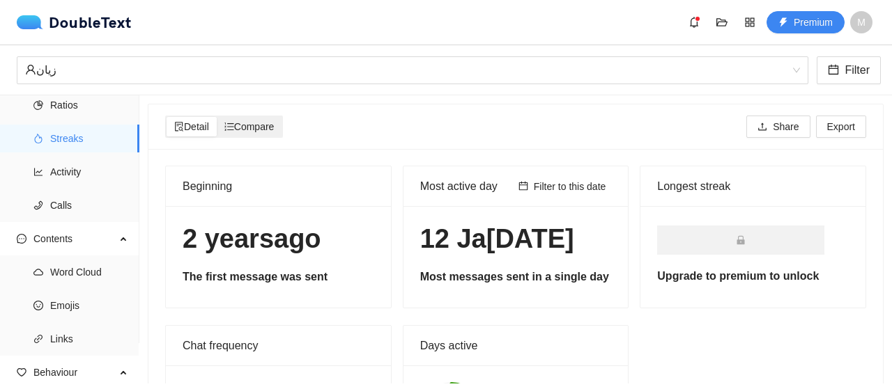
click at [245, 125] on span "Compare" at bounding box center [249, 126] width 50 height 11
click at [217, 117] on input "Compare" at bounding box center [217, 117] width 0 height 0
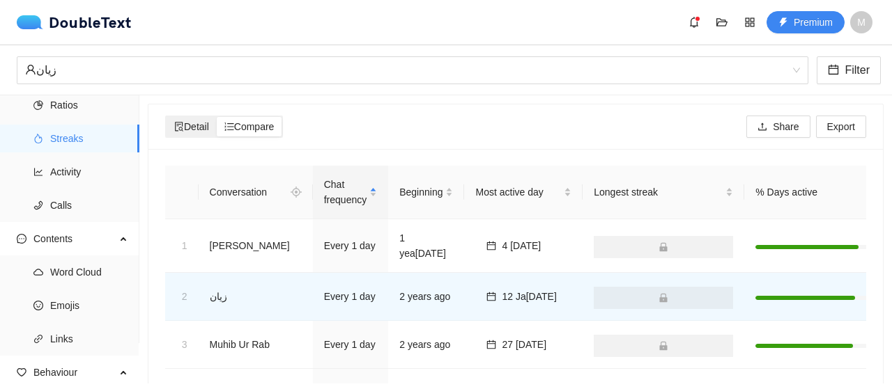
click at [208, 123] on span "Detail" at bounding box center [191, 126] width 35 height 11
click at [167, 117] on input "Detail" at bounding box center [167, 117] width 0 height 0
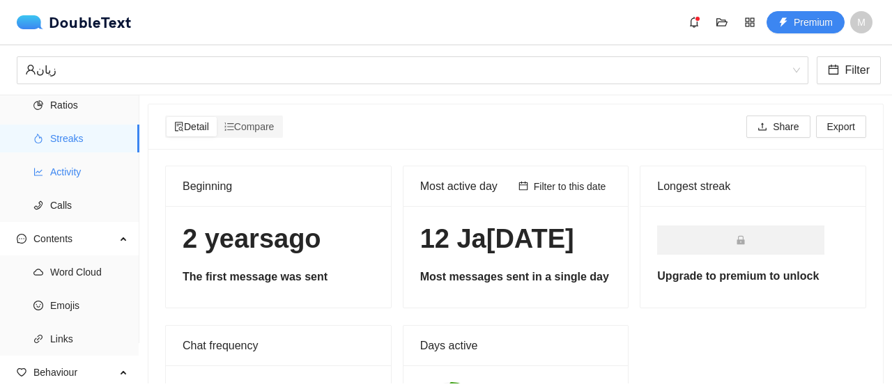
click at [111, 169] on span "Activity" at bounding box center [89, 172] width 78 height 28
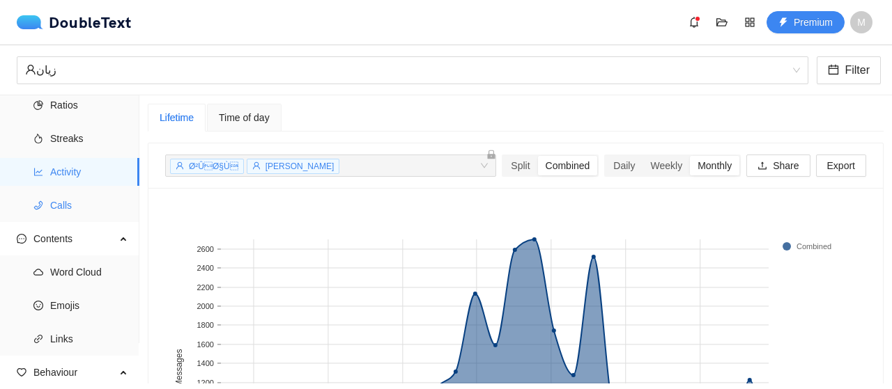
click at [123, 202] on span "Calls" at bounding box center [89, 206] width 78 height 28
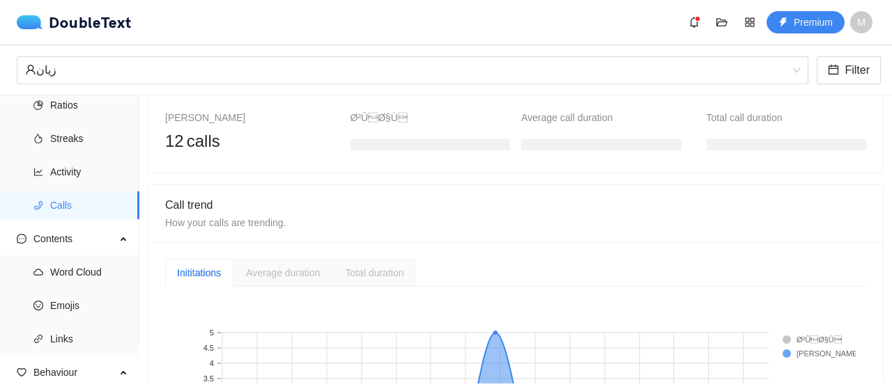
scroll to position [383, 0]
